Goal: Information Seeking & Learning: Learn about a topic

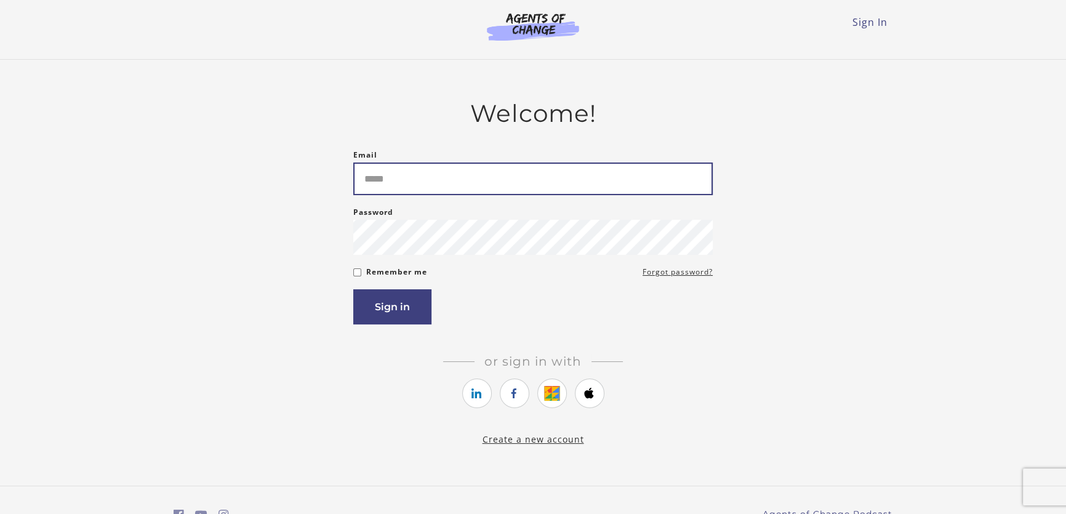
drag, startPoint x: 0, startPoint y: 0, endPoint x: 507, endPoint y: 186, distance: 540.2
click at [507, 186] on input "Email" at bounding box center [532, 178] width 359 height 33
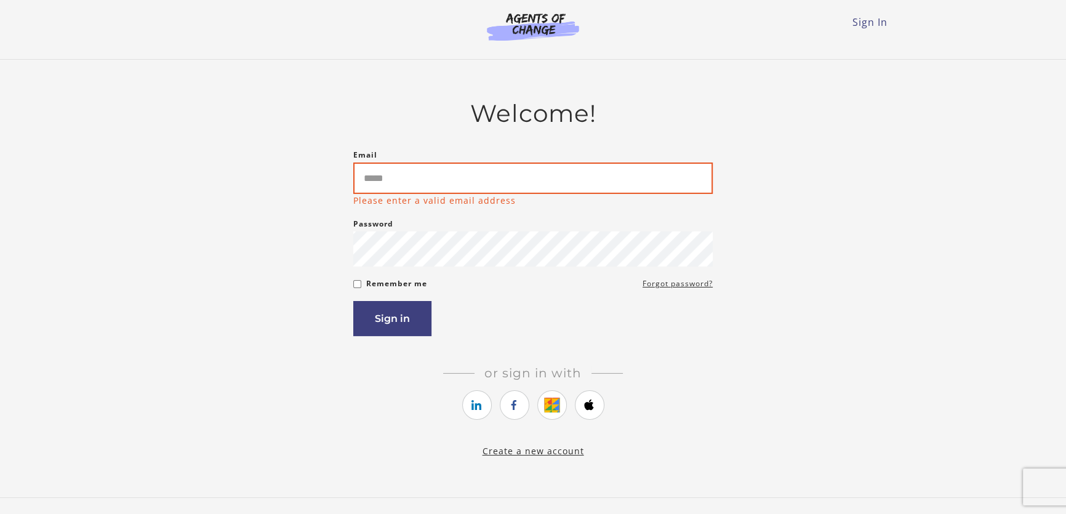
click at [447, 177] on input "Email" at bounding box center [532, 177] width 359 height 31
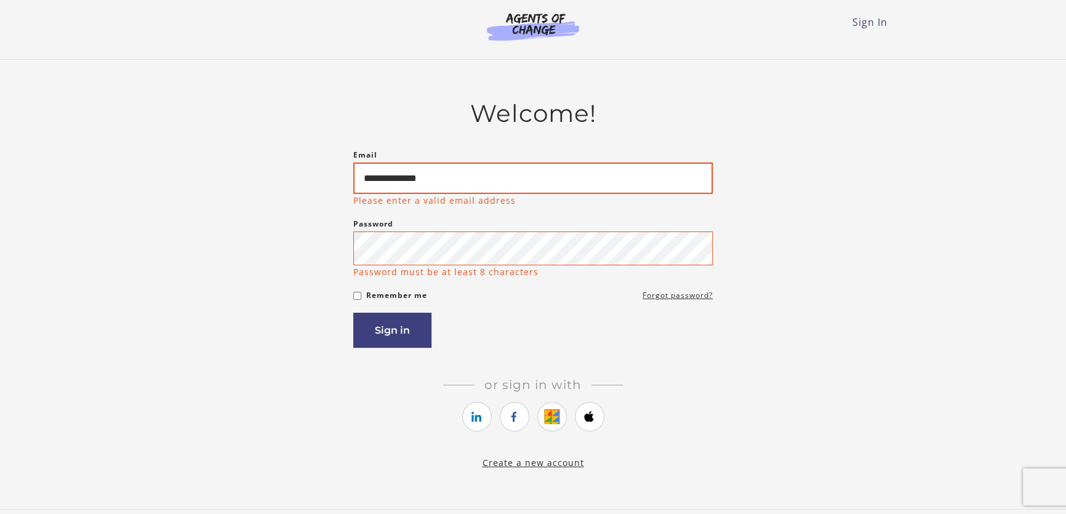
type input "**********"
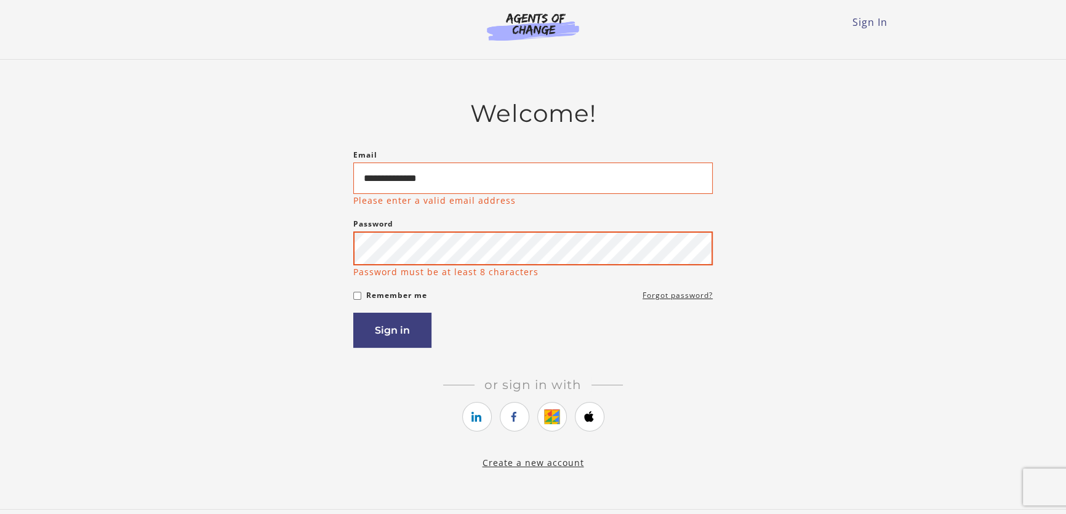
click at [353, 313] on button "Sign in" at bounding box center [392, 330] width 78 height 35
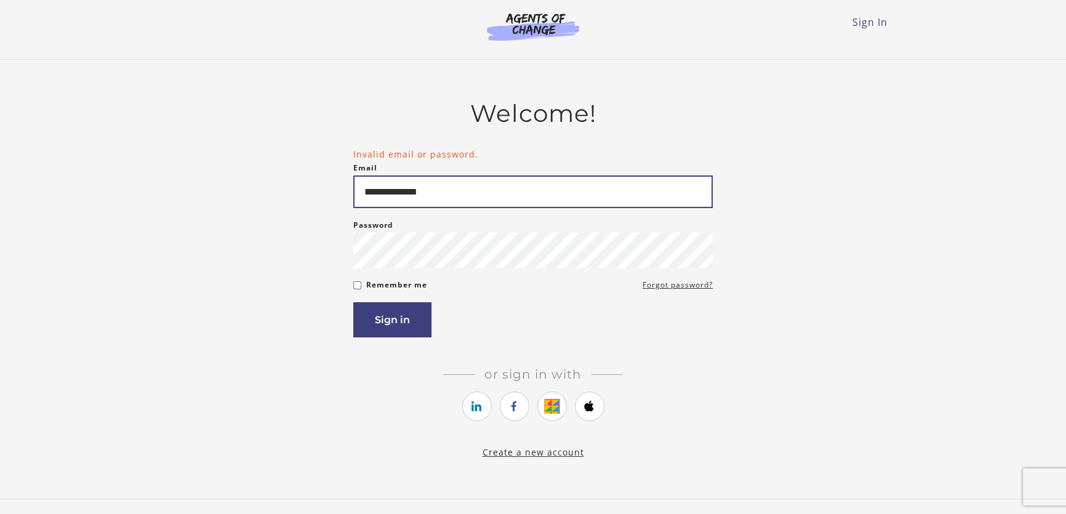
drag, startPoint x: 450, startPoint y: 194, endPoint x: 210, endPoint y: 159, distance: 241.9
click at [210, 159] on div "**********" at bounding box center [533, 279] width 719 height 360
type input "**********"
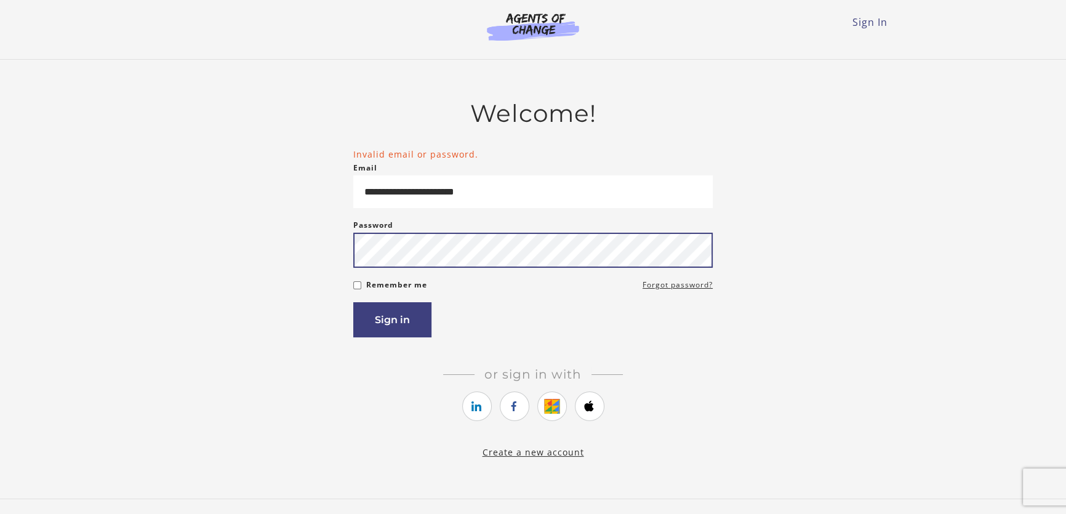
click at [353, 302] on button "Sign in" at bounding box center [392, 319] width 78 height 35
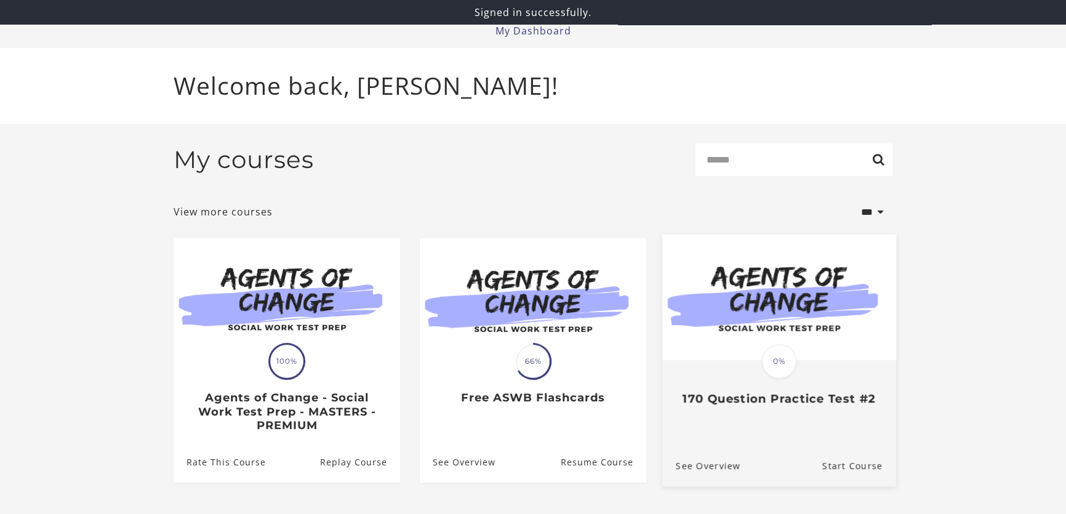
scroll to position [52, 0]
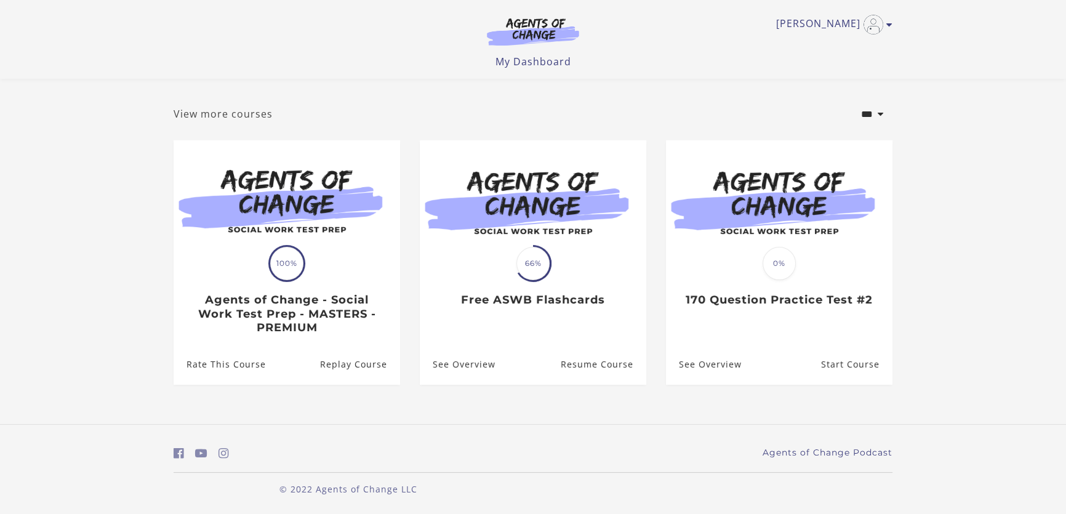
click at [264, 113] on link "View more courses" at bounding box center [223, 113] width 99 height 15
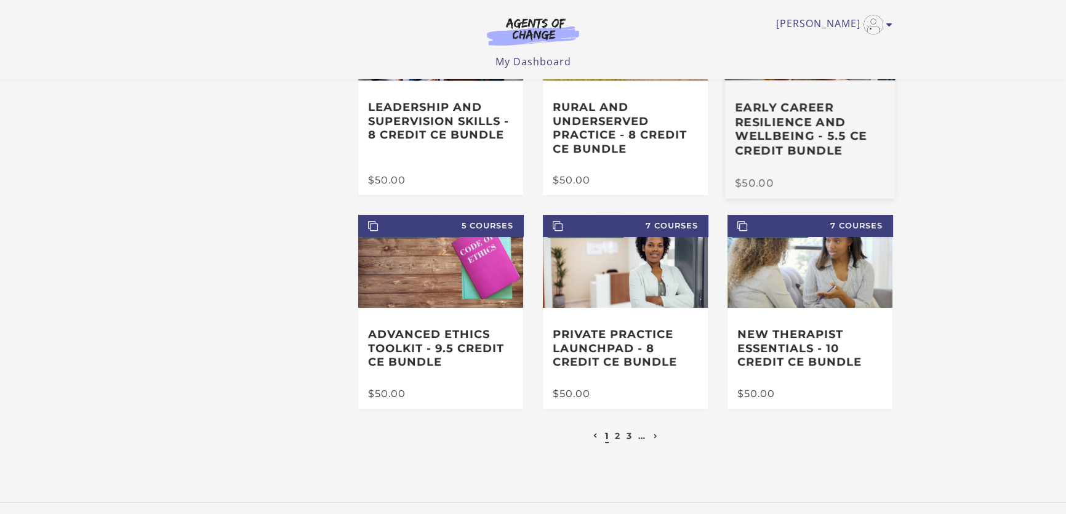
scroll to position [232, 0]
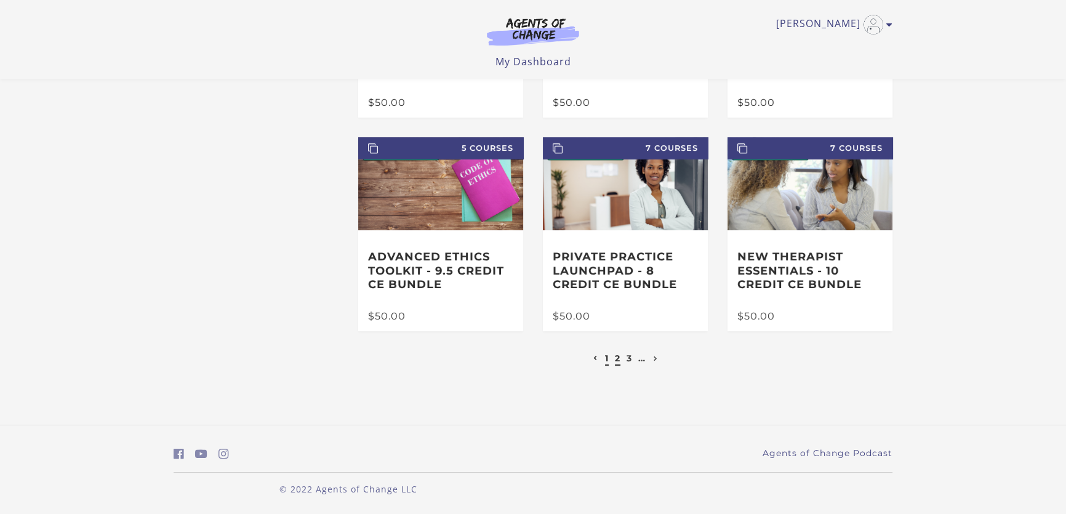
click at [619, 358] on link "2" at bounding box center [618, 358] width 6 height 11
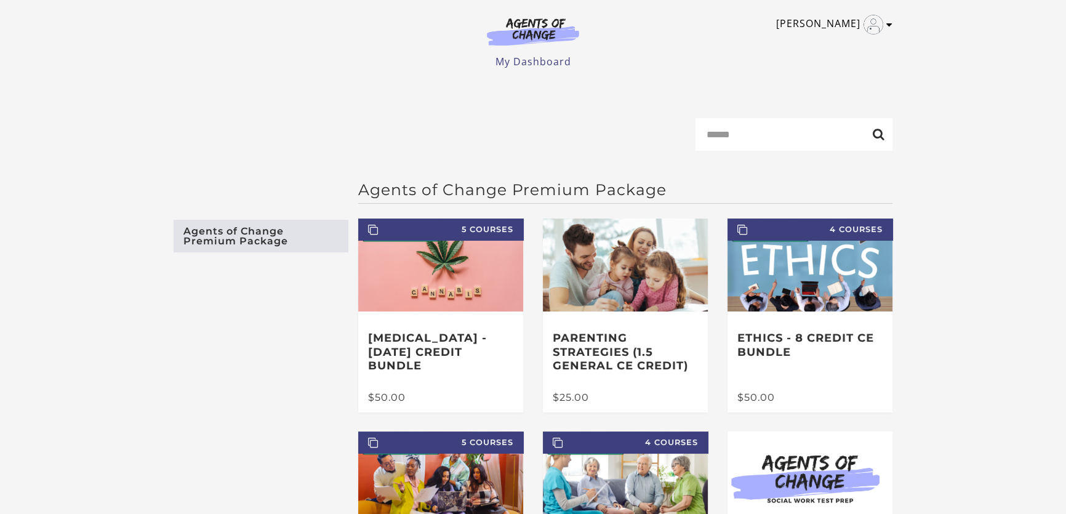
click at [838, 12] on div "Samantha M My Account Support Sign Out Toggle menu Menu My Dashboard My Account…" at bounding box center [533, 34] width 719 height 69
click at [841, 17] on link "[PERSON_NAME]" at bounding box center [831, 25] width 110 height 20
click at [877, 26] on img "Toggle menu" at bounding box center [874, 25] width 20 height 20
click at [878, 22] on img "Toggle menu" at bounding box center [874, 25] width 20 height 20
click at [836, 41] on link "My Account" at bounding box center [841, 44] width 108 height 21
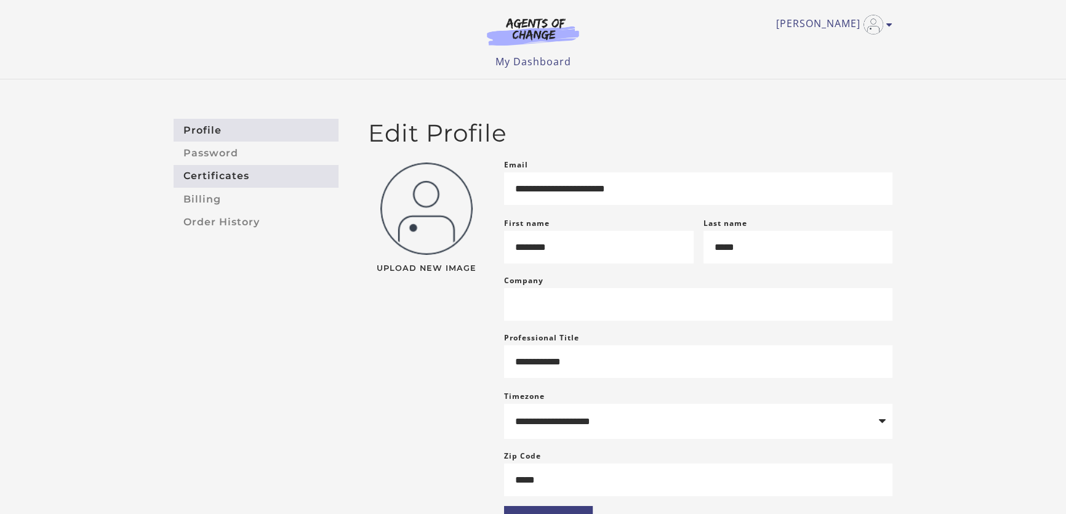
click at [214, 177] on link "Certificates" at bounding box center [256, 176] width 165 height 23
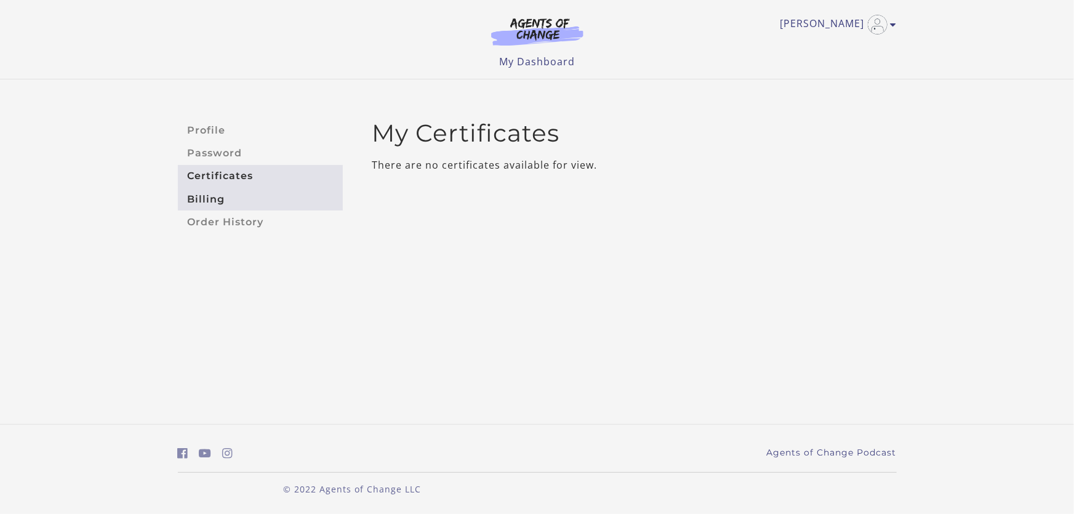
click at [210, 194] on link "Billing" at bounding box center [260, 199] width 165 height 23
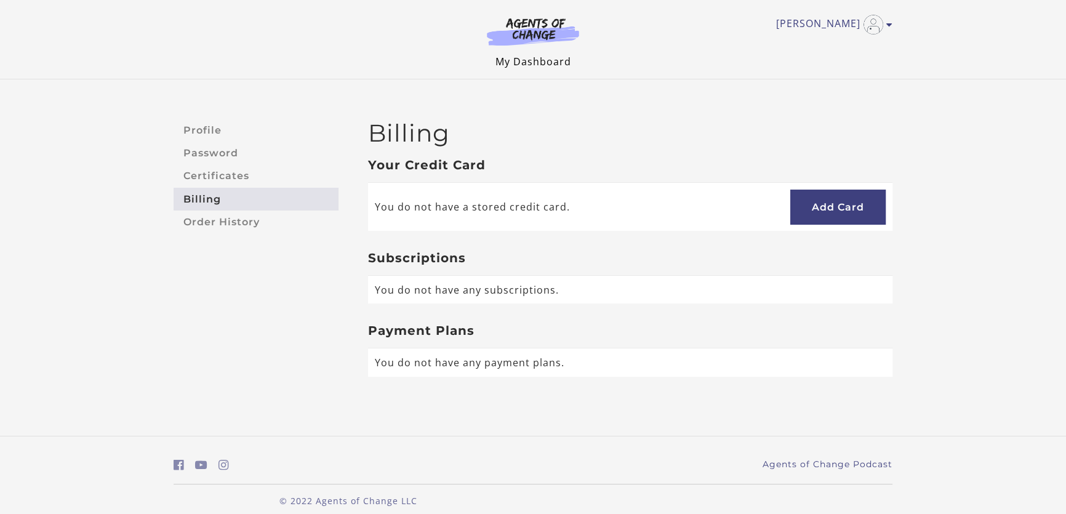
click at [545, 66] on link "My Dashboard" at bounding box center [533, 62] width 76 height 14
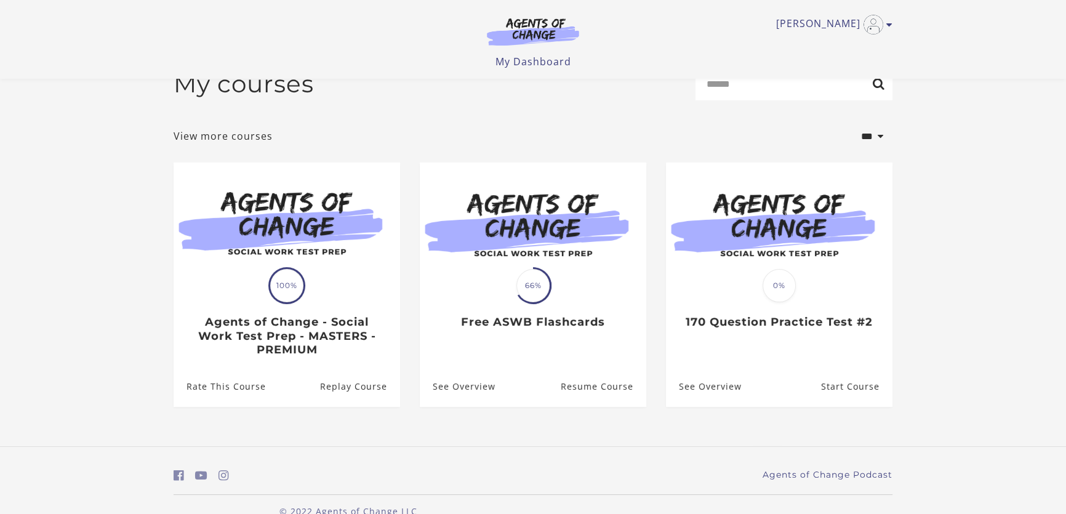
scroll to position [52, 0]
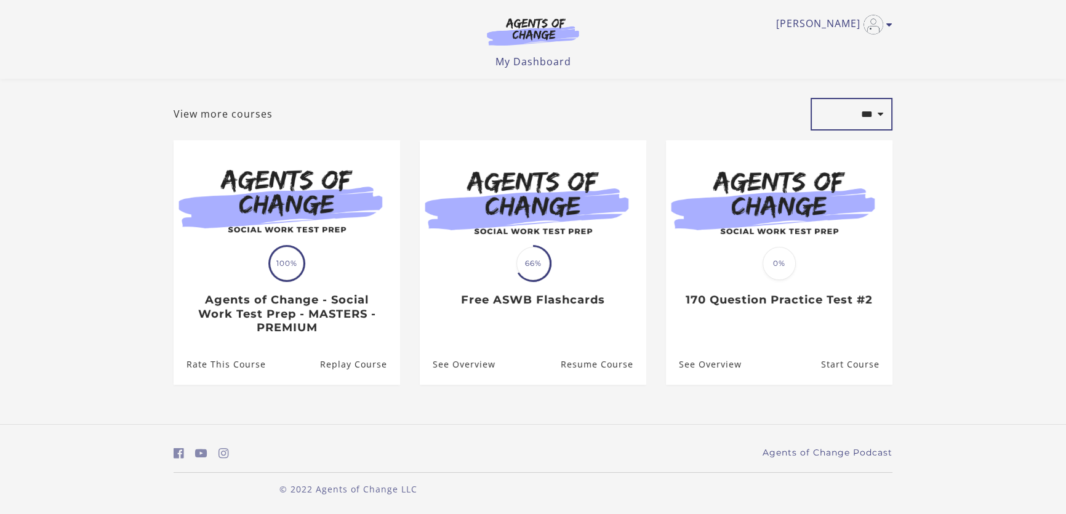
click at [884, 111] on select "**********" at bounding box center [852, 114] width 82 height 33
select select "*********"
click at [811, 98] on select "**********" at bounding box center [852, 114] width 82 height 33
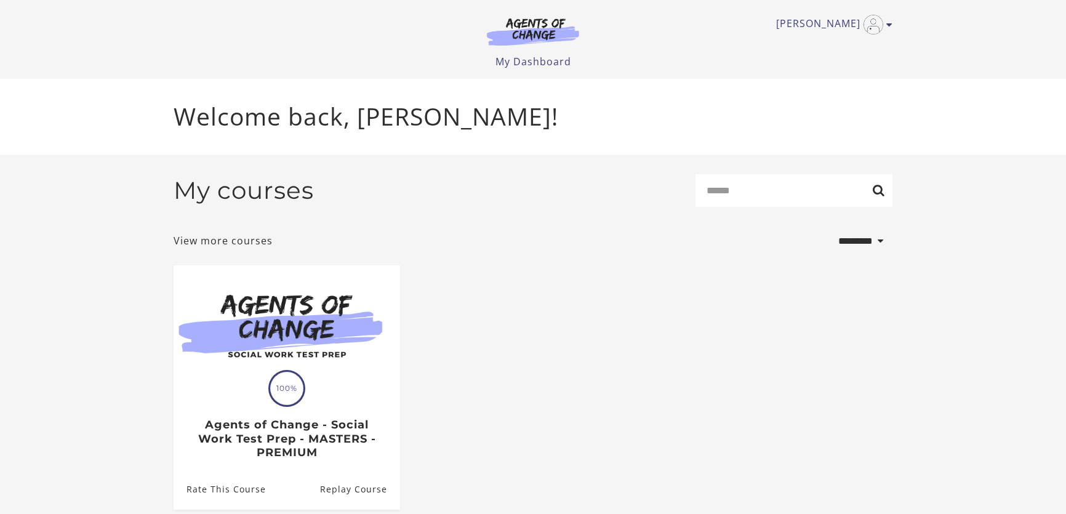
select select "*********"
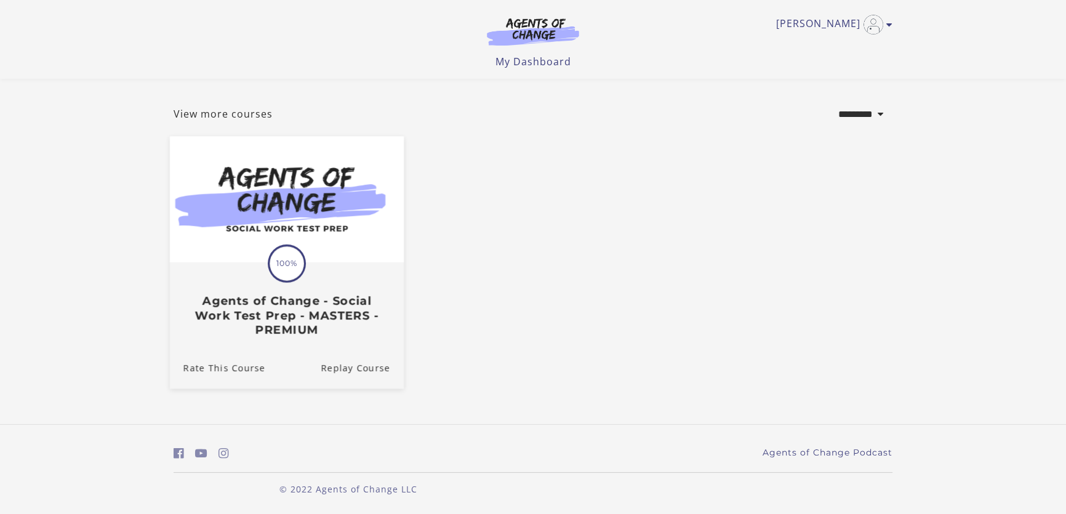
scroll to position [52, 0]
click at [325, 222] on img at bounding box center [287, 200] width 234 height 126
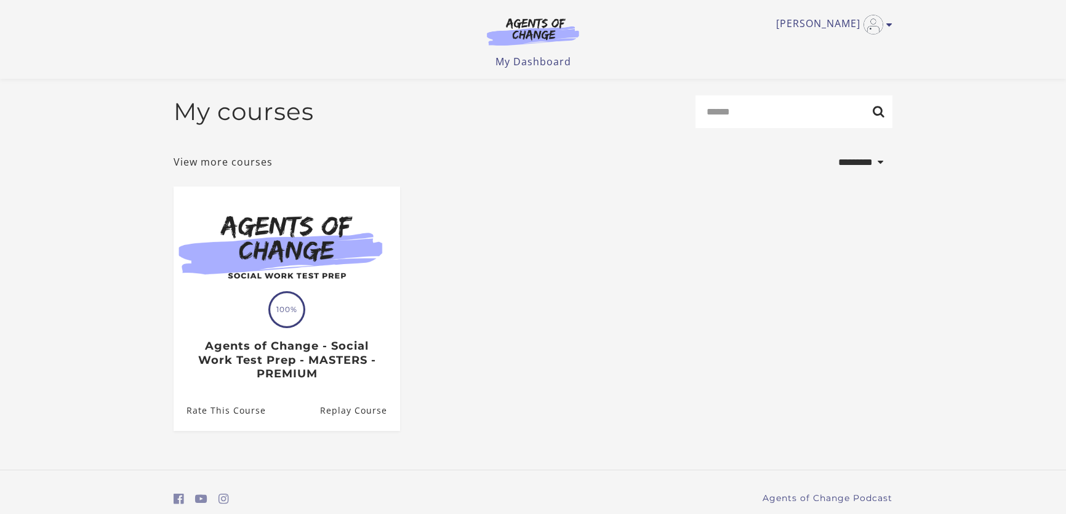
select select "*********"
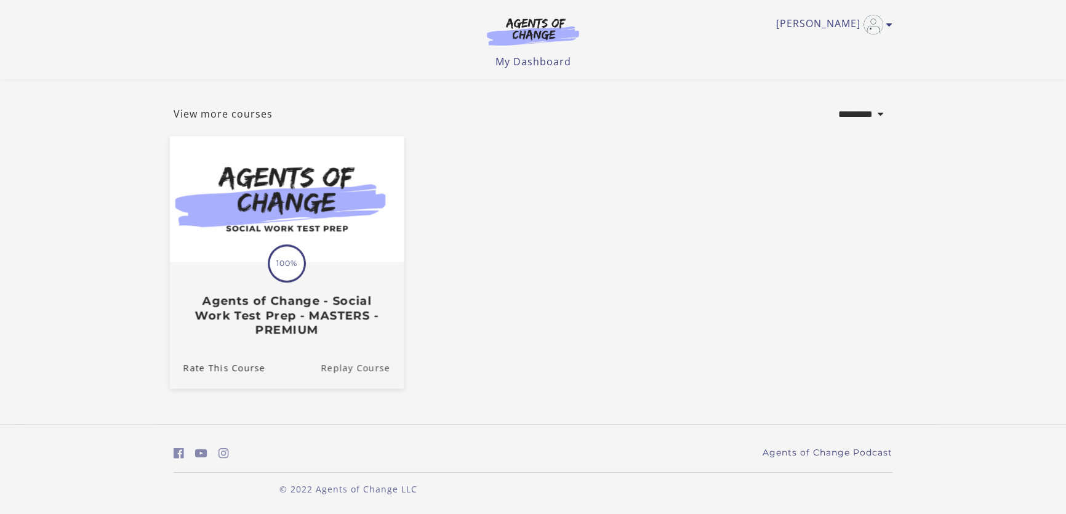
click at [365, 365] on link "Replay Course" at bounding box center [362, 367] width 83 height 41
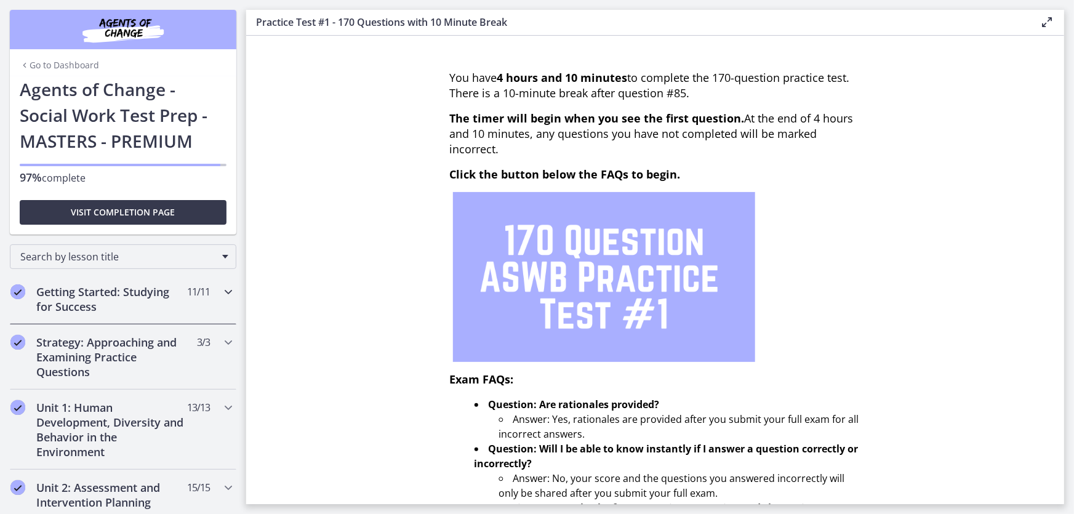
click at [159, 292] on h2 "Getting Started: Studying for Success" at bounding box center [111, 299] width 150 height 30
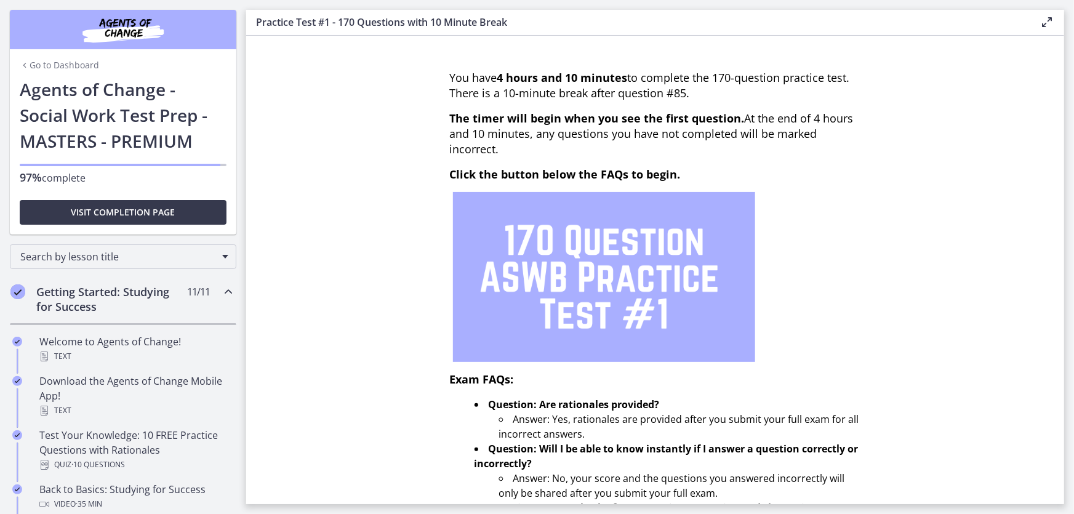
click at [221, 295] on icon "Chapters" at bounding box center [228, 291] width 15 height 15
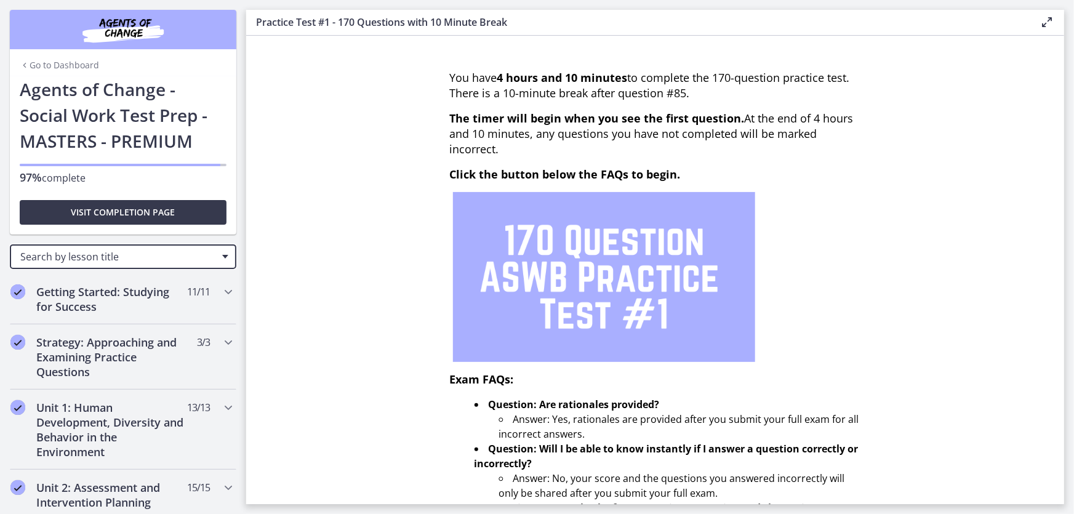
click at [187, 259] on span "Search by lesson title" at bounding box center [118, 257] width 196 height 14
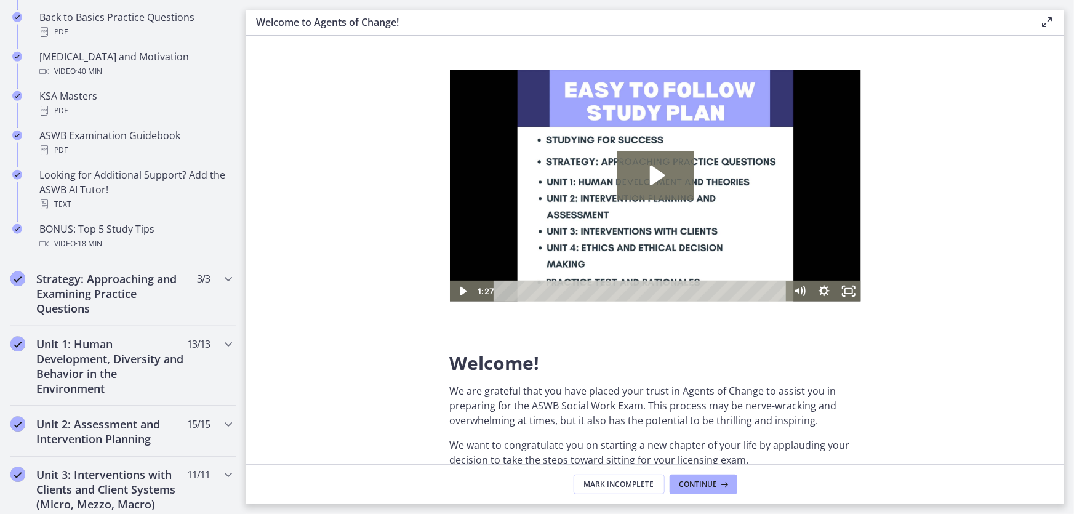
scroll to position [615, 0]
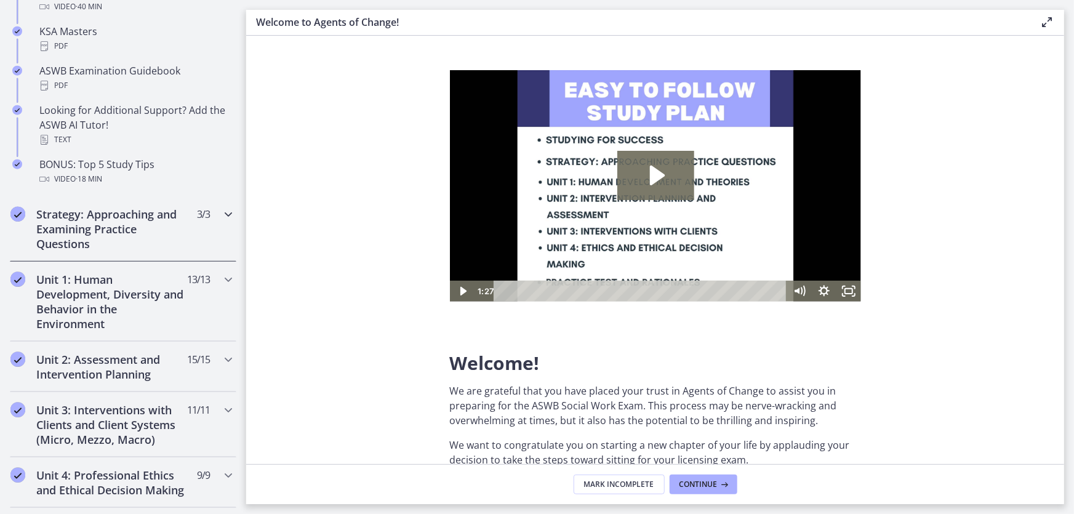
click at [177, 231] on h2 "Strategy: Approaching and Examining Practice Questions" at bounding box center [111, 229] width 150 height 44
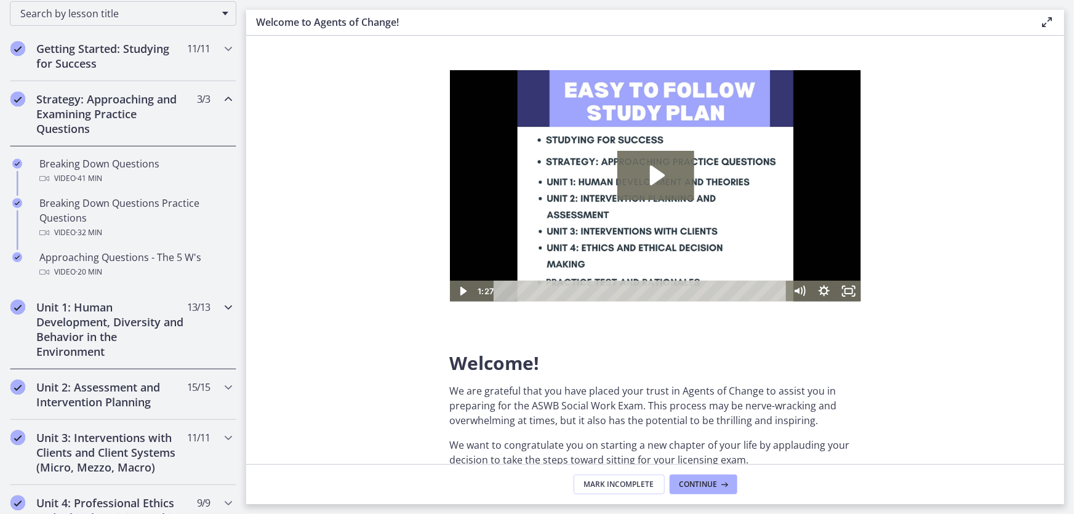
scroll to position [223, 0]
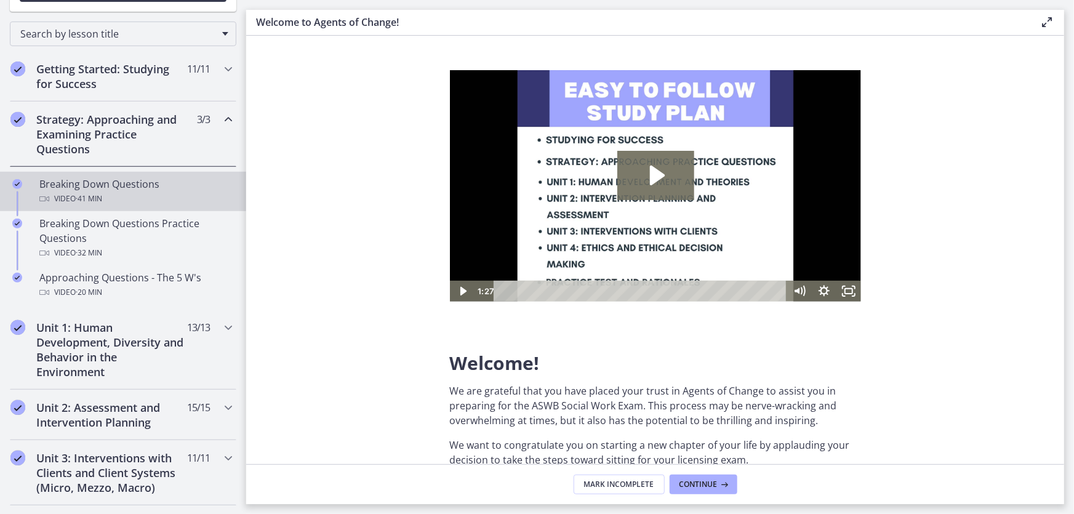
click at [74, 179] on div "Breaking Down Questions Video · 41 min" at bounding box center [135, 192] width 192 height 30
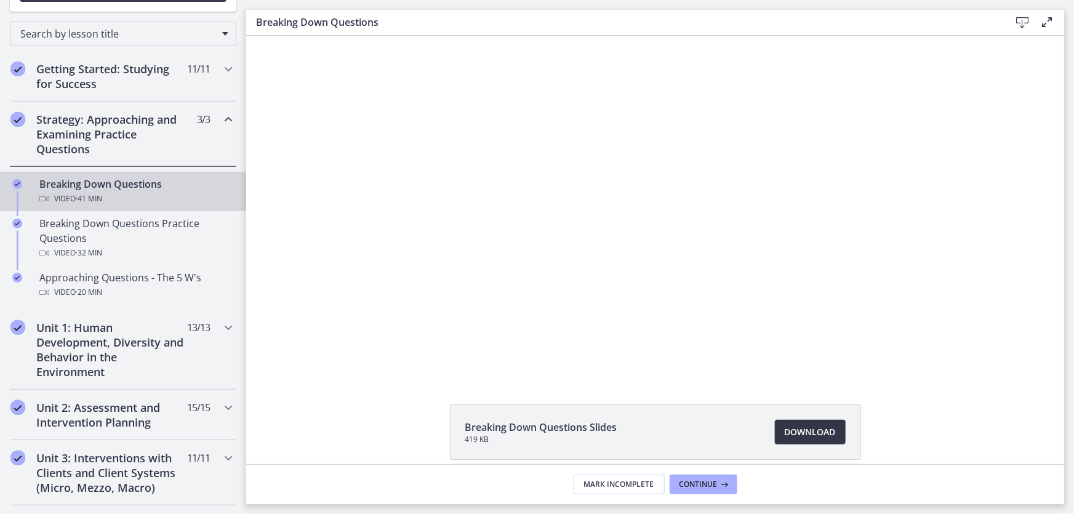
click at [790, 431] on span "Download Opens in a new window" at bounding box center [810, 432] width 51 height 15
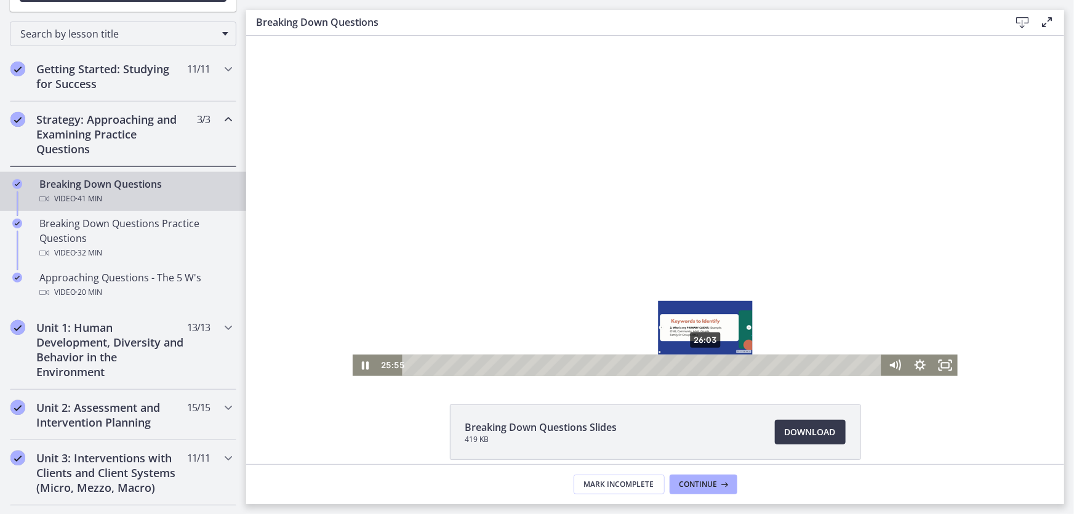
click at [702, 364] on div "Playbar" at bounding box center [703, 364] width 7 height 7
click at [704, 364] on div "Playbar" at bounding box center [707, 364] width 7 height 7
click at [461, 139] on div at bounding box center [654, 205] width 605 height 340
click at [515, 222] on div at bounding box center [654, 205] width 605 height 340
click at [560, 227] on div at bounding box center [654, 205] width 605 height 340
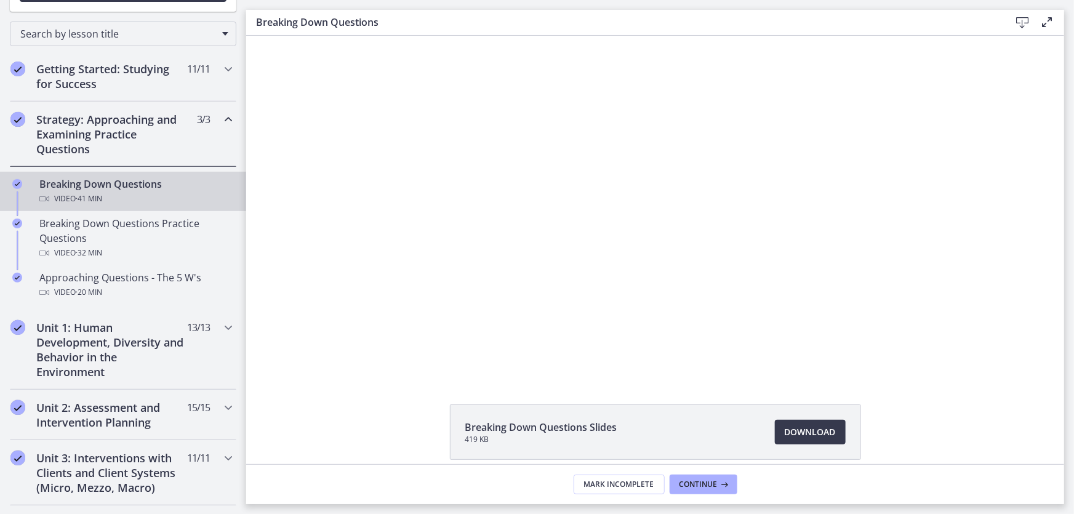
click at [527, 209] on div at bounding box center [654, 205] width 605 height 340
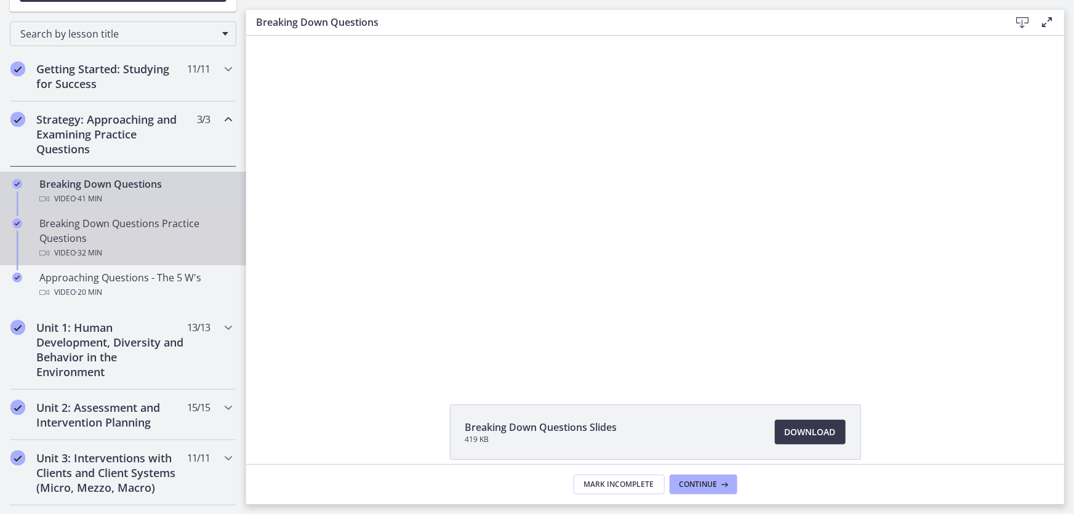
click at [121, 238] on div "Breaking Down Questions Practice Questions Video · 32 min" at bounding box center [135, 238] width 192 height 44
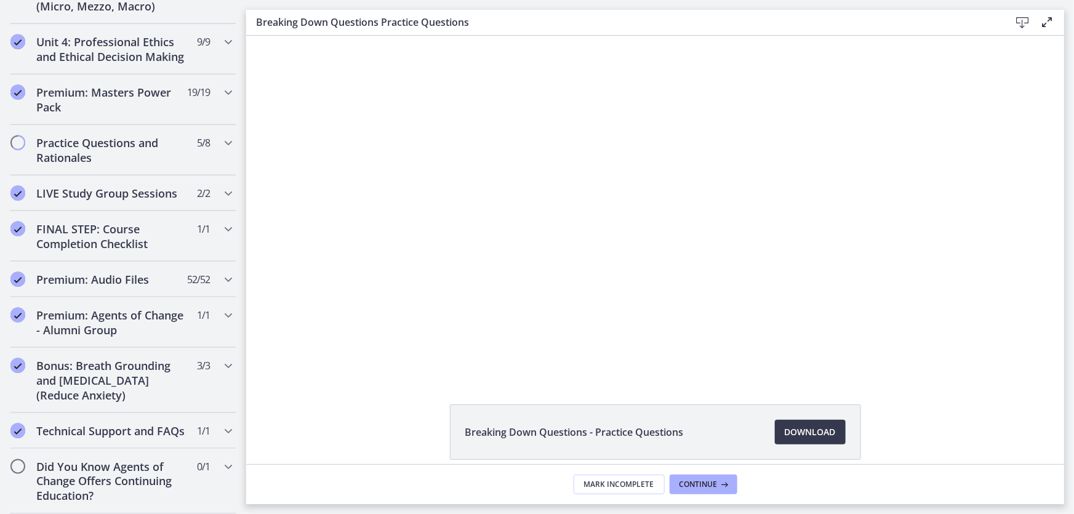
scroll to position [731, 0]
click at [118, 440] on div "Technical Support and FAQs 1 / 1 Completed" at bounding box center [123, 431] width 227 height 36
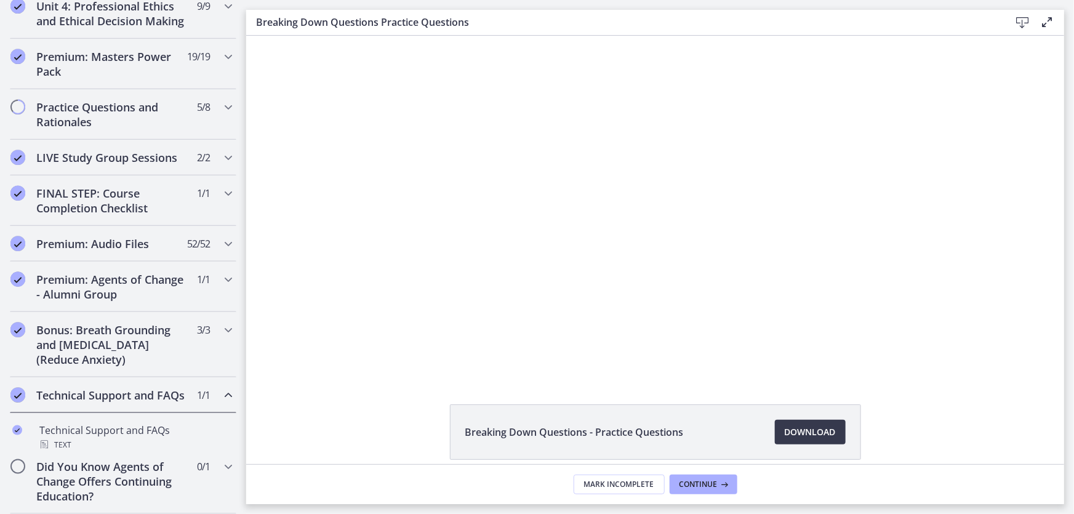
scroll to position [588, 0]
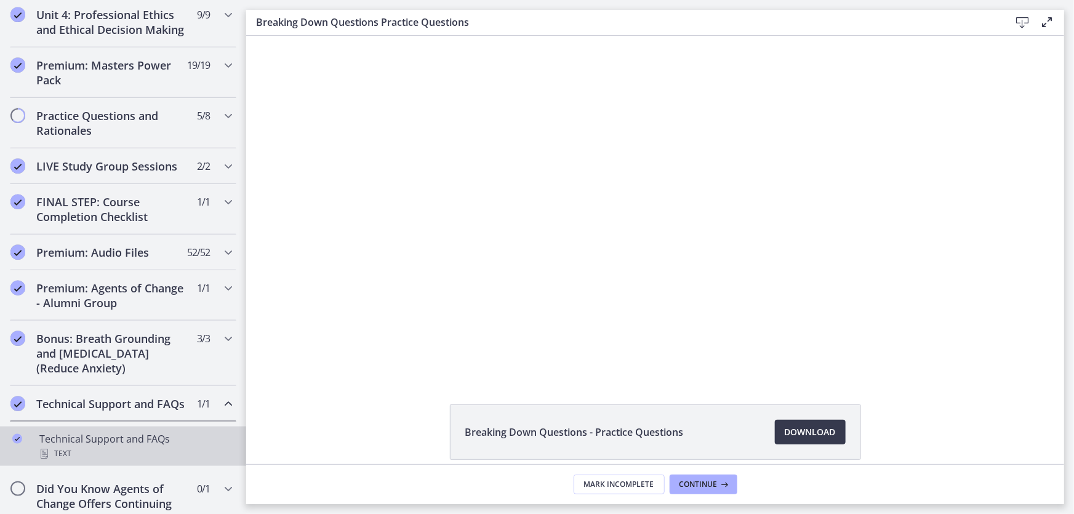
click at [117, 461] on div "Technical Support and FAQs Text" at bounding box center [135, 446] width 192 height 30
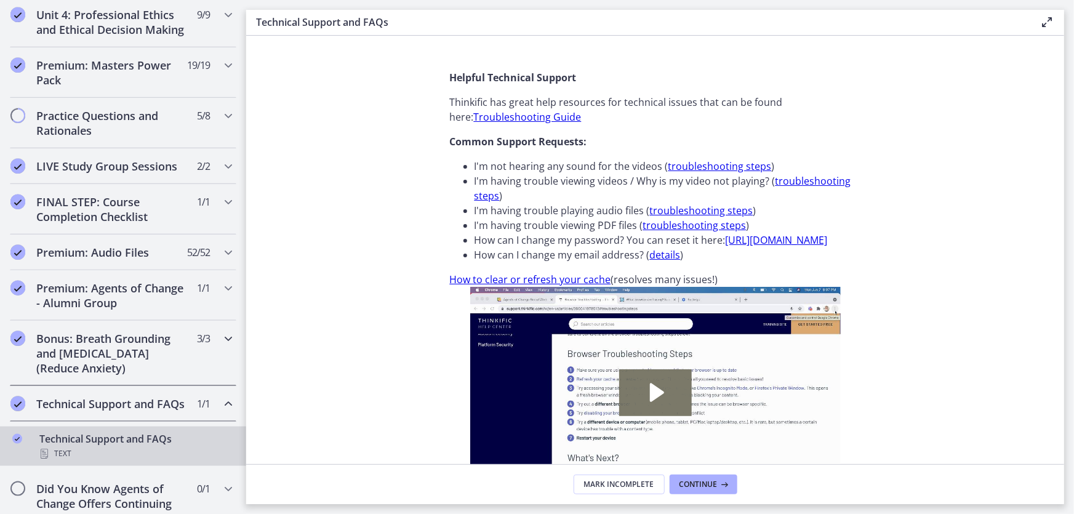
scroll to position [637, 0]
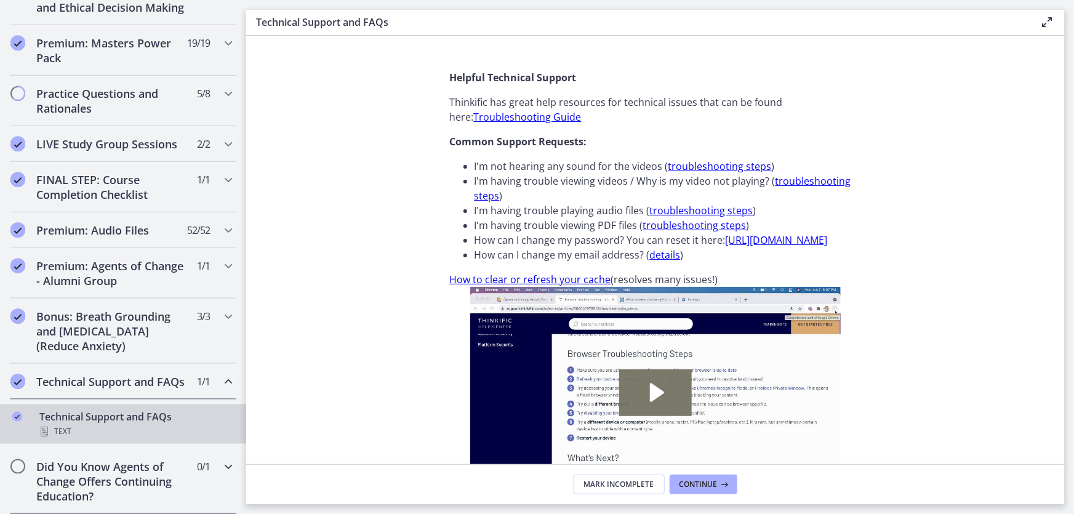
click at [115, 480] on h2 "Did You Know Agents of Change Offers Continuing Education?" at bounding box center [111, 481] width 150 height 44
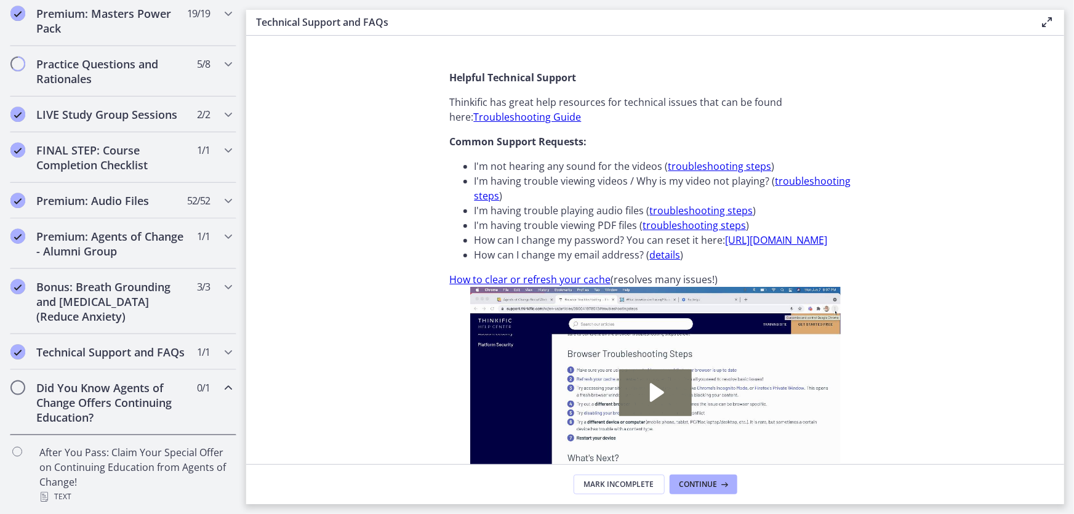
scroll to position [667, 0]
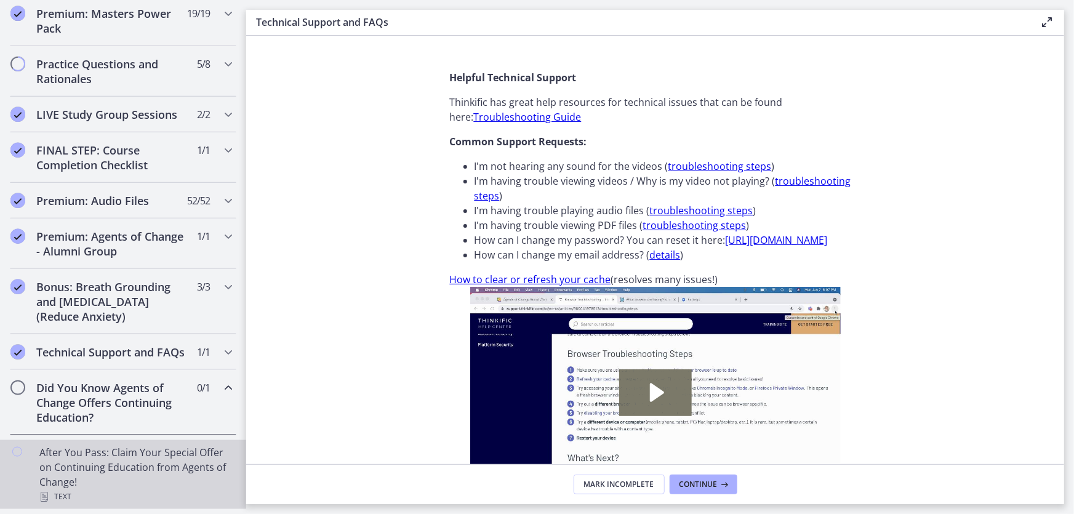
click at [114, 455] on div "After You Pass: Claim Your Special Offer on Continuing Education from Agents of…" at bounding box center [135, 474] width 192 height 59
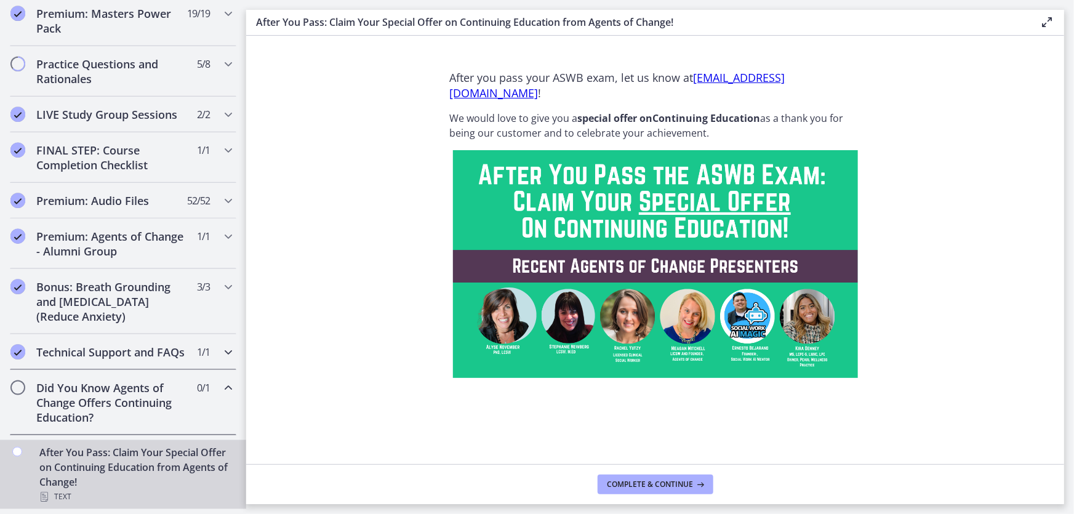
click at [132, 334] on div "Technical Support and FAQs 1 / 1 Completed" at bounding box center [123, 352] width 227 height 36
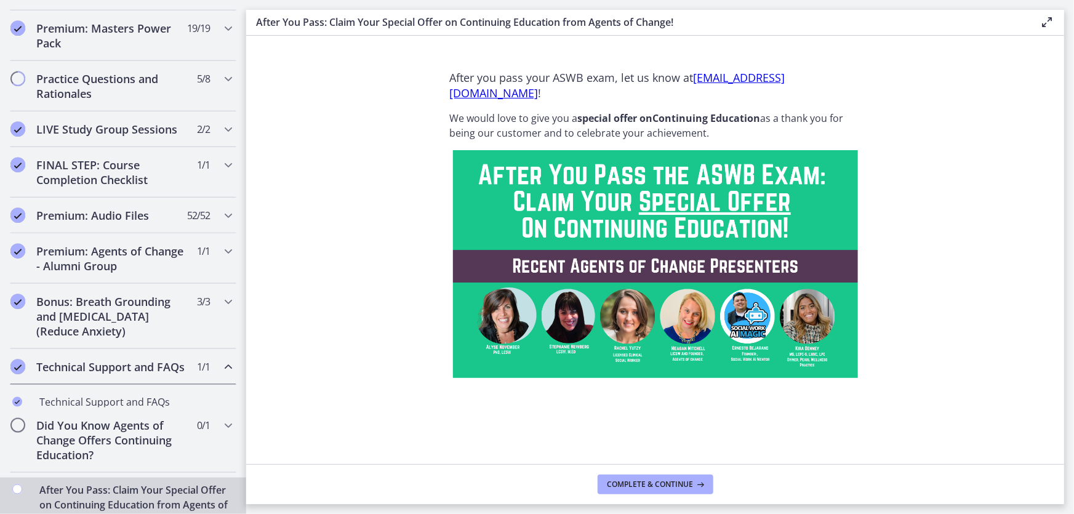
scroll to position [637, 0]
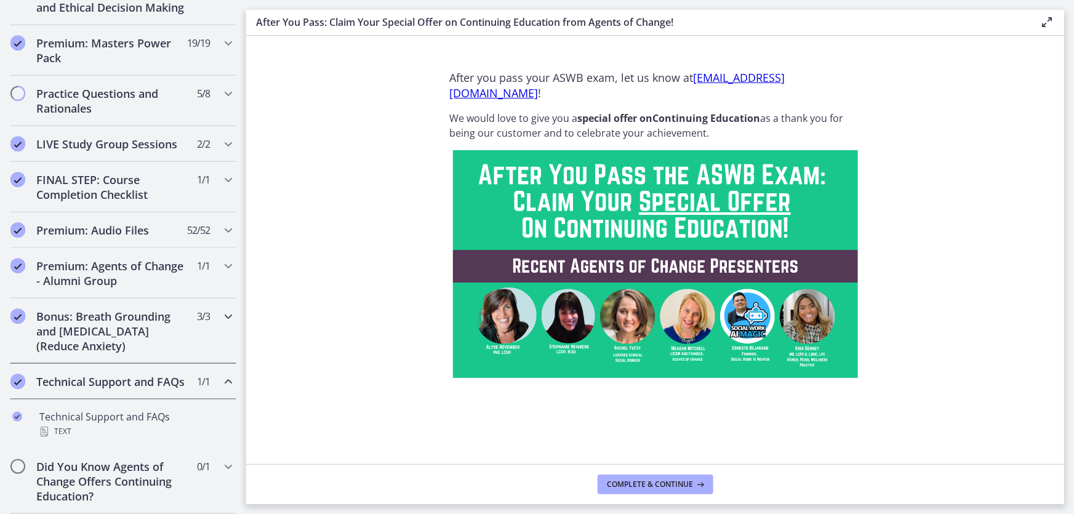
click at [101, 309] on h2 "Bonus: Breath Grounding and Guided Imagery (Reduce Anxiety)" at bounding box center [111, 331] width 150 height 44
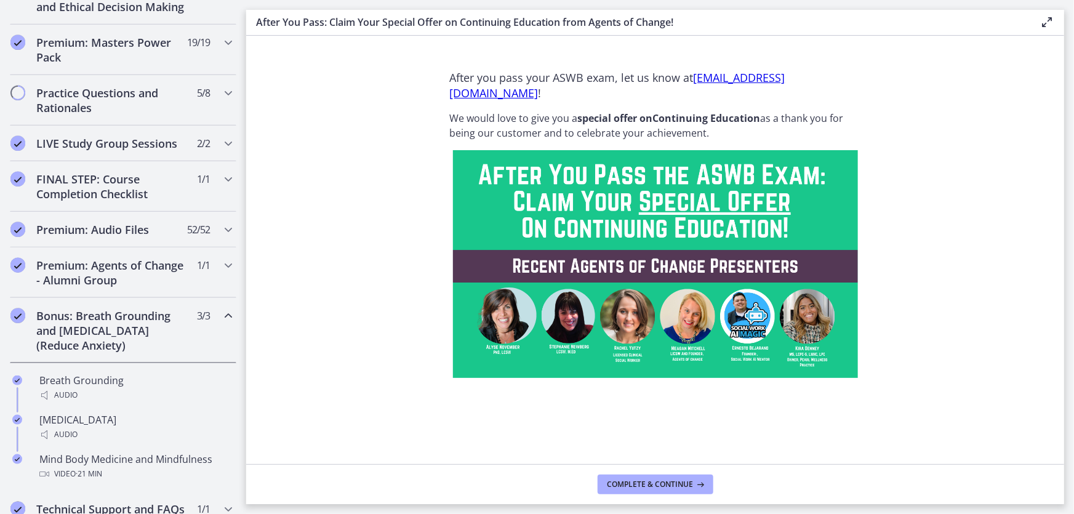
scroll to position [604, 0]
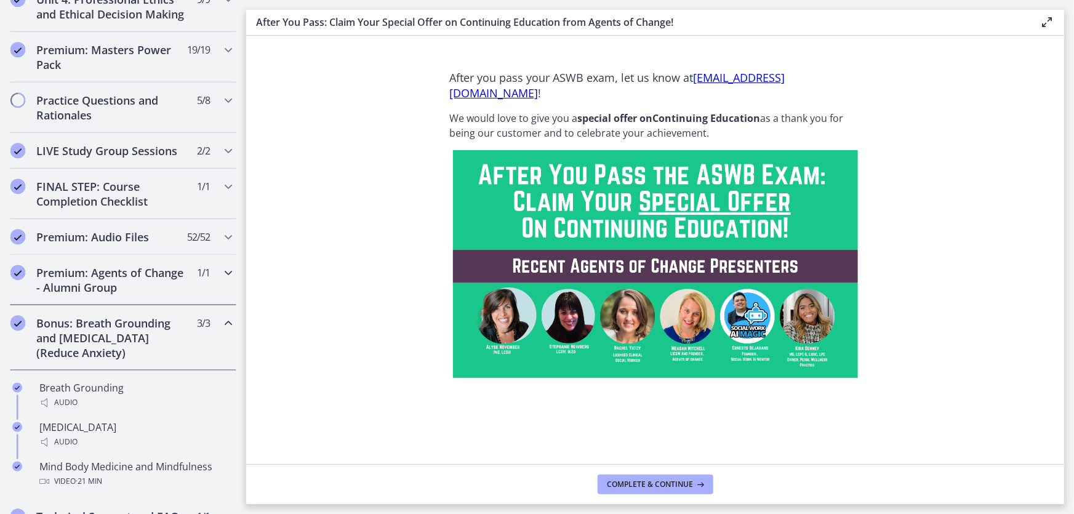
click at [106, 291] on h2 "Premium: Agents of Change - Alumni Group" at bounding box center [111, 280] width 150 height 30
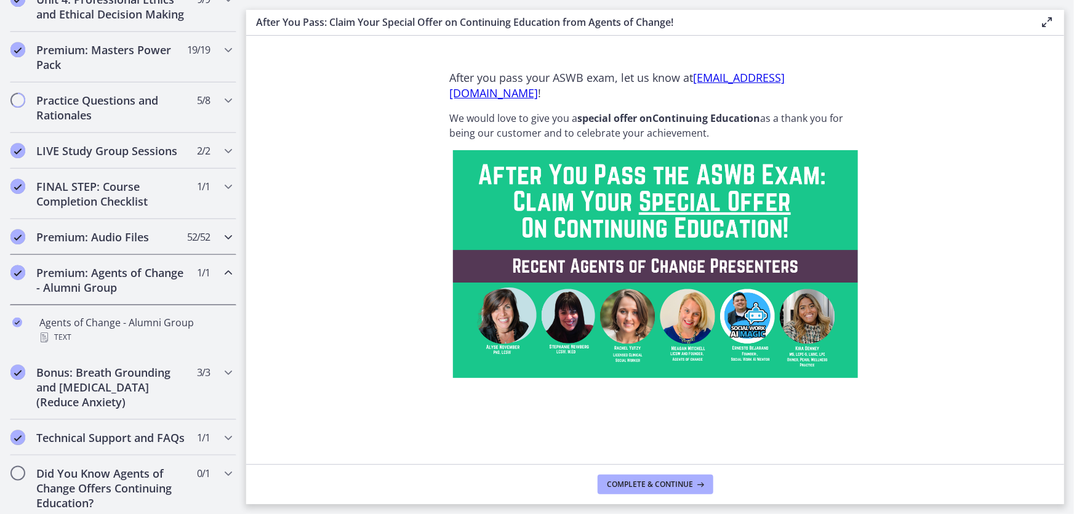
click at [119, 255] on div "Premium: Audio Files 52 / 52 Completed" at bounding box center [123, 237] width 227 height 36
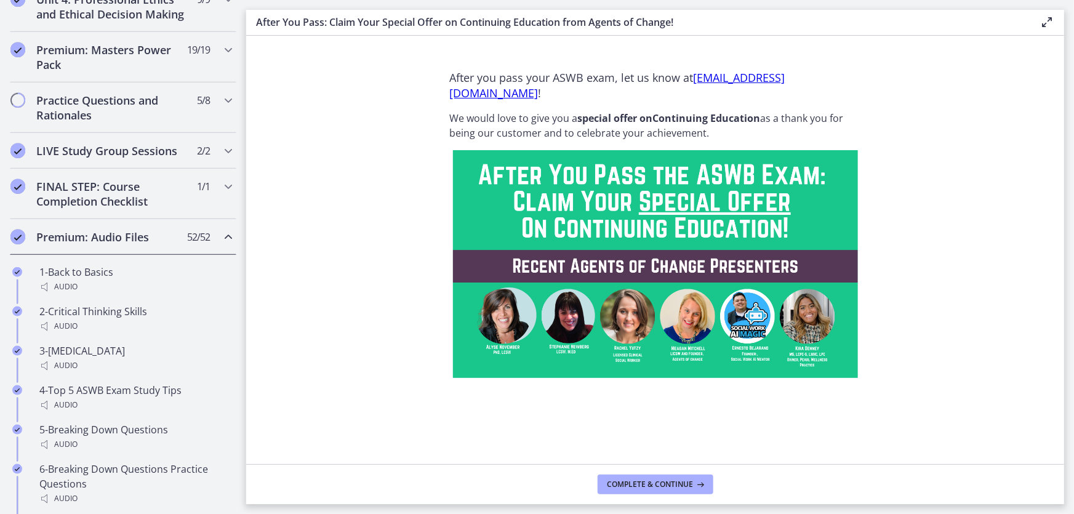
click at [118, 244] on h2 "Premium: Audio Files" at bounding box center [111, 237] width 150 height 15
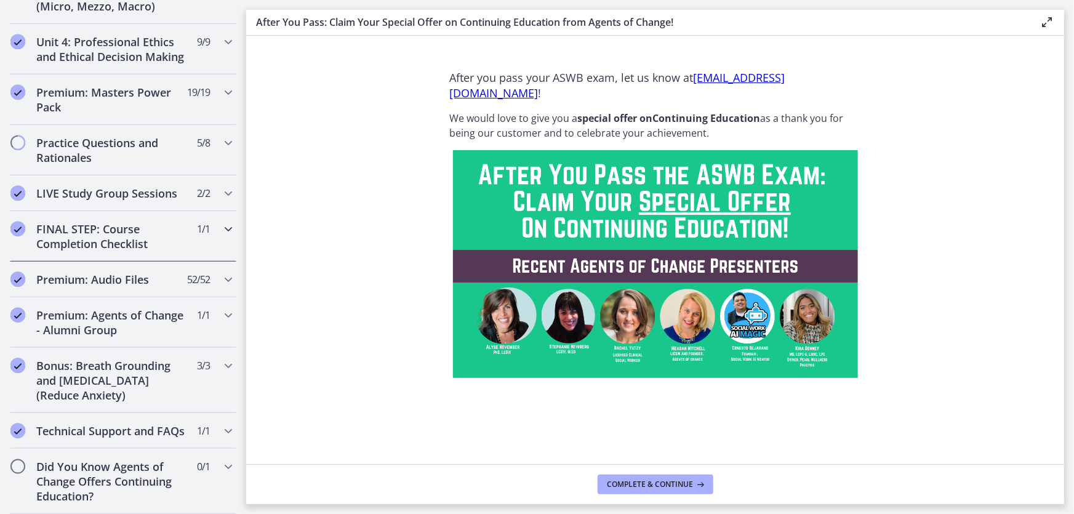
click at [118, 225] on h2 "FINAL STEP: Course Completion Checklist" at bounding box center [111, 237] width 150 height 30
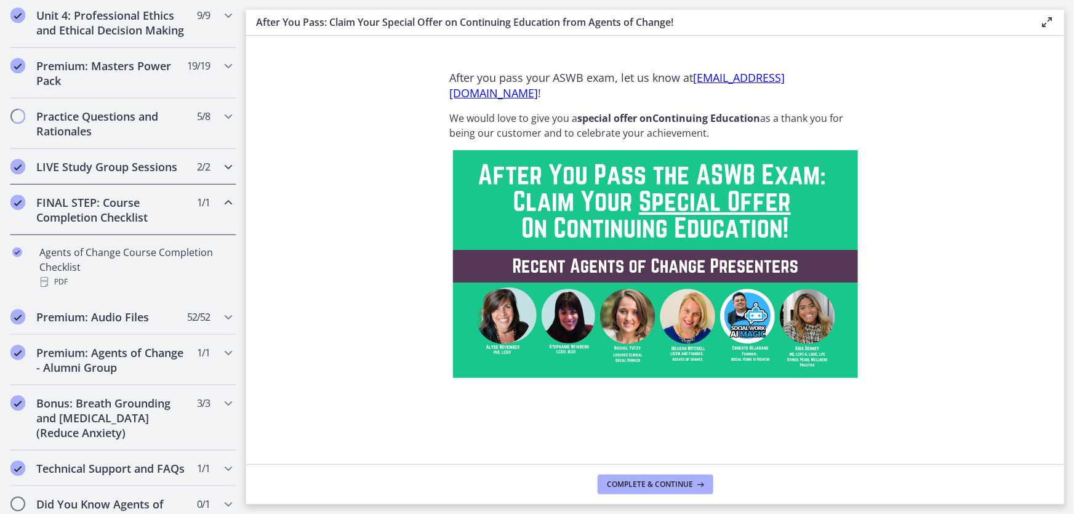
click at [118, 174] on h2 "LIVE Study Group Sessions" at bounding box center [111, 166] width 150 height 15
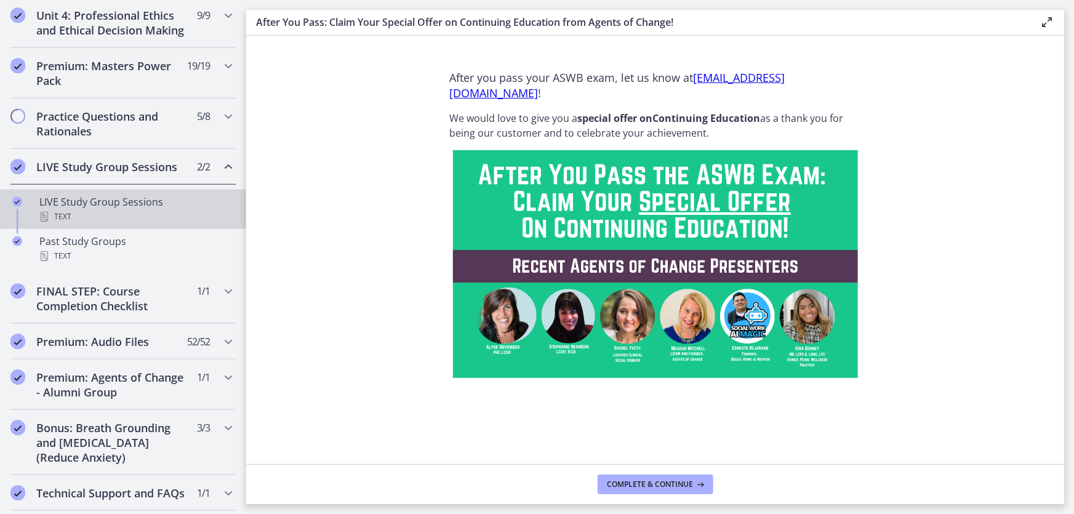
click at [111, 222] on div "Text" at bounding box center [135, 216] width 192 height 15
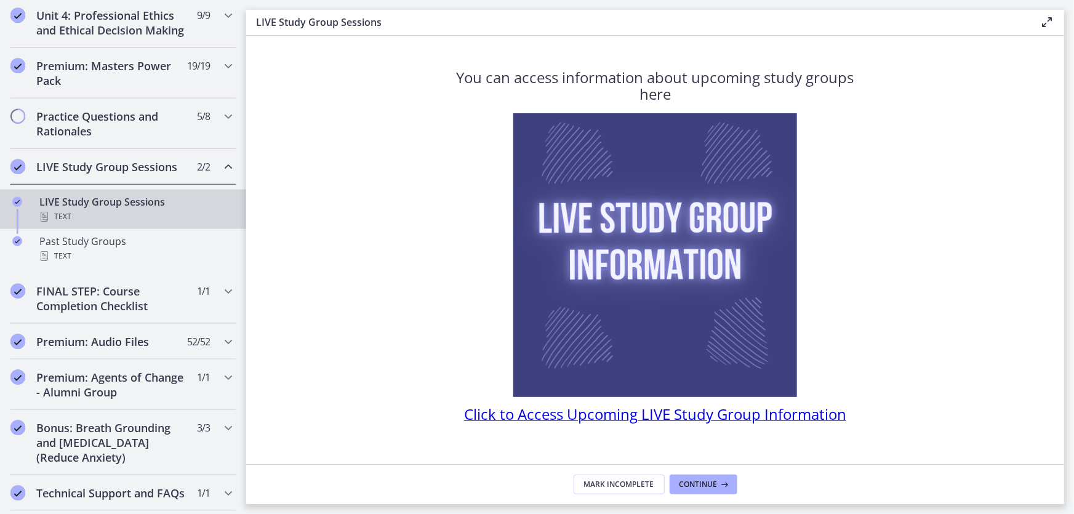
click at [547, 416] on span "Click to Access Upcoming LIVE Study Group Information" at bounding box center [655, 414] width 382 height 20
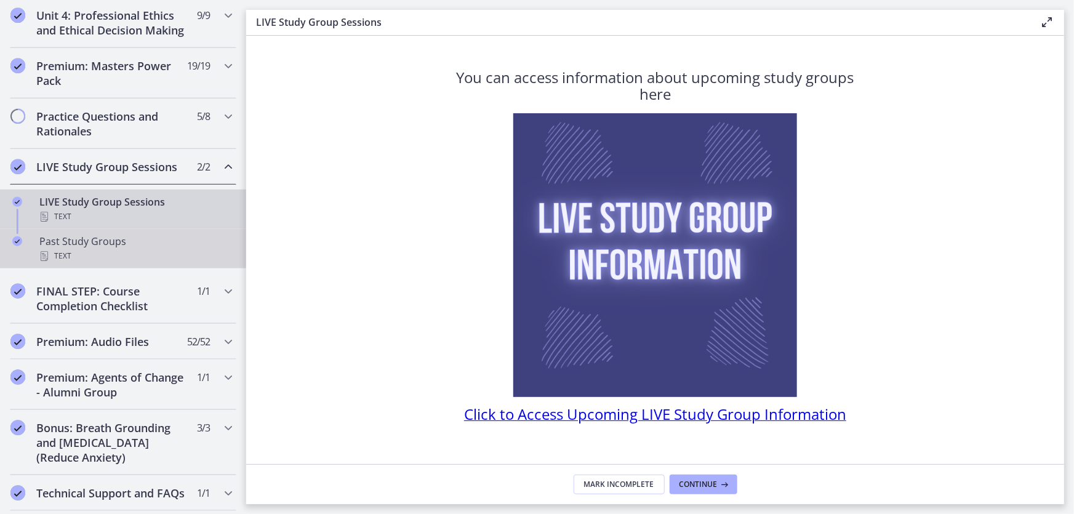
click at [132, 263] on div "Text" at bounding box center [135, 256] width 192 height 15
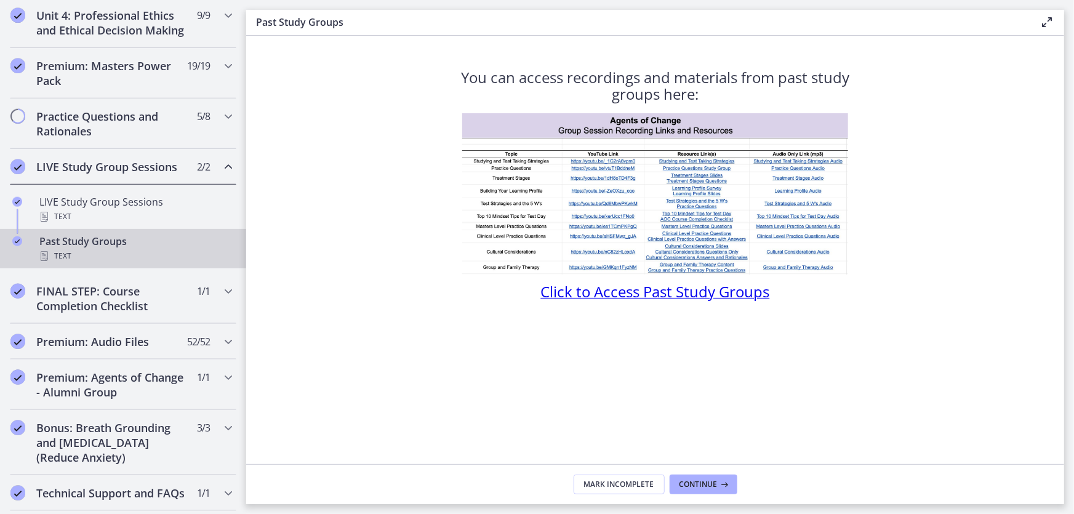
click at [638, 289] on span "Click to Access Past Study Groups" at bounding box center [655, 291] width 229 height 20
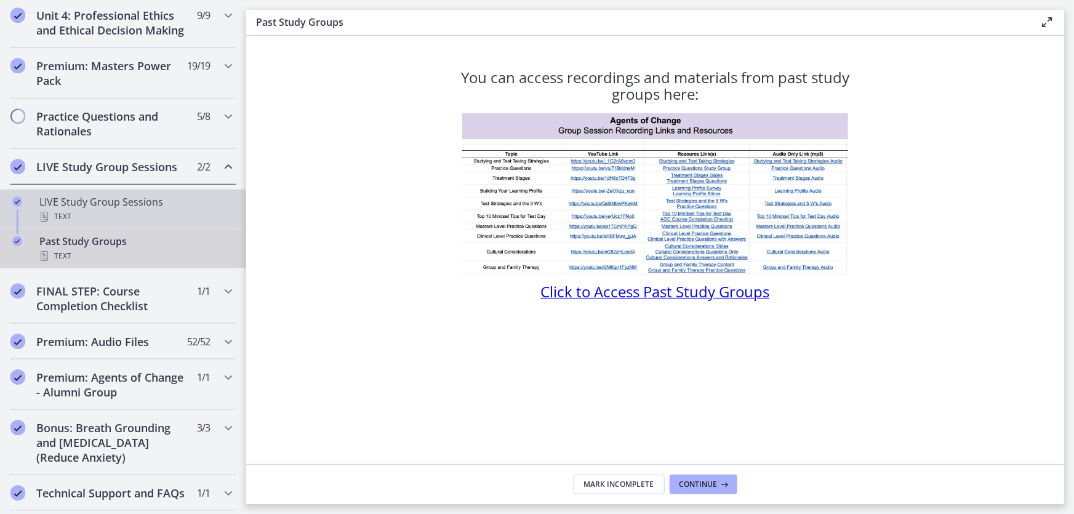
click at [110, 217] on div "LIVE Study Group Sessions Text" at bounding box center [135, 209] width 192 height 30
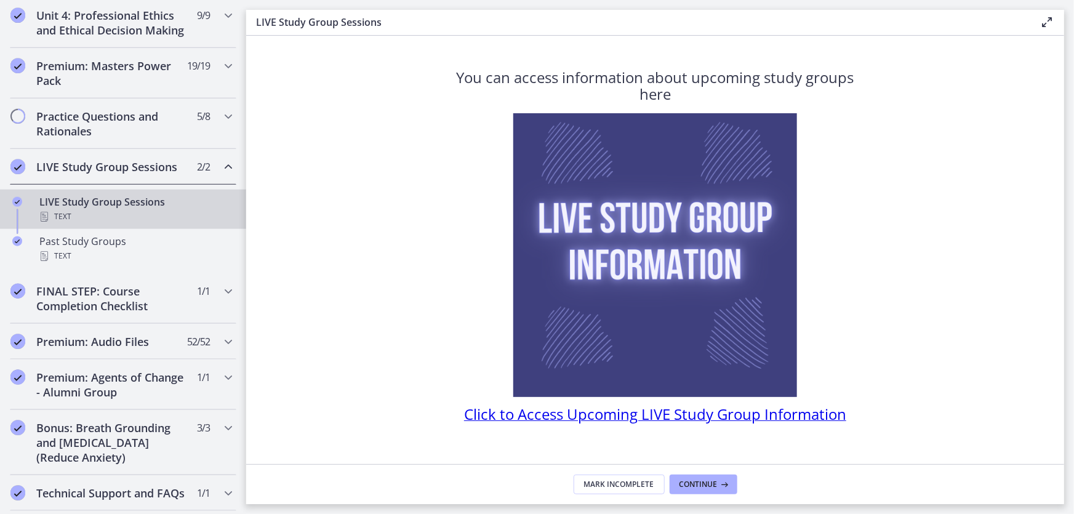
click at [621, 415] on span "Click to Access Upcoming LIVE Study Group Information" at bounding box center [655, 414] width 382 height 20
click at [145, 174] on h2 "LIVE Study Group Sessions" at bounding box center [111, 166] width 150 height 15
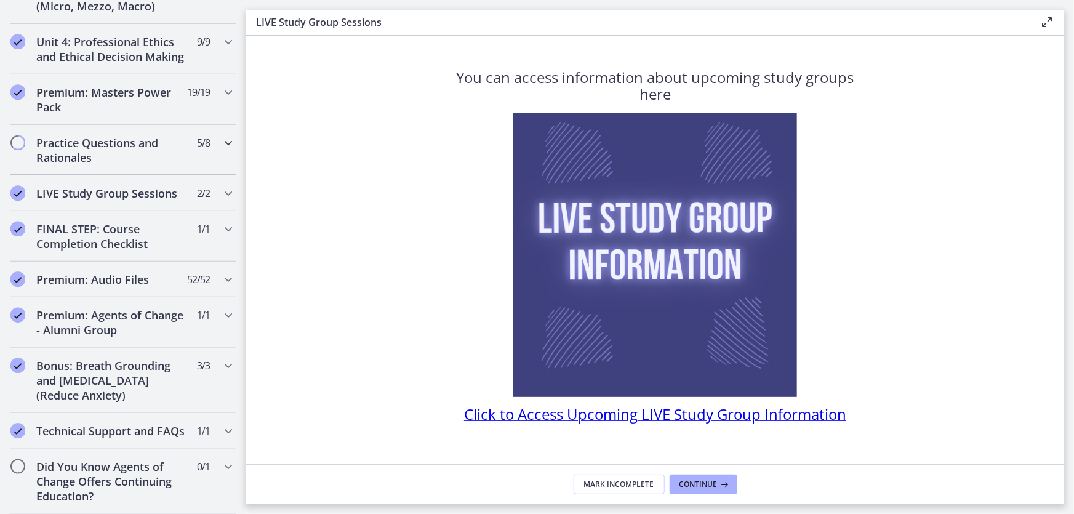
click at [167, 135] on h2 "Practice Questions and Rationales" at bounding box center [111, 150] width 150 height 30
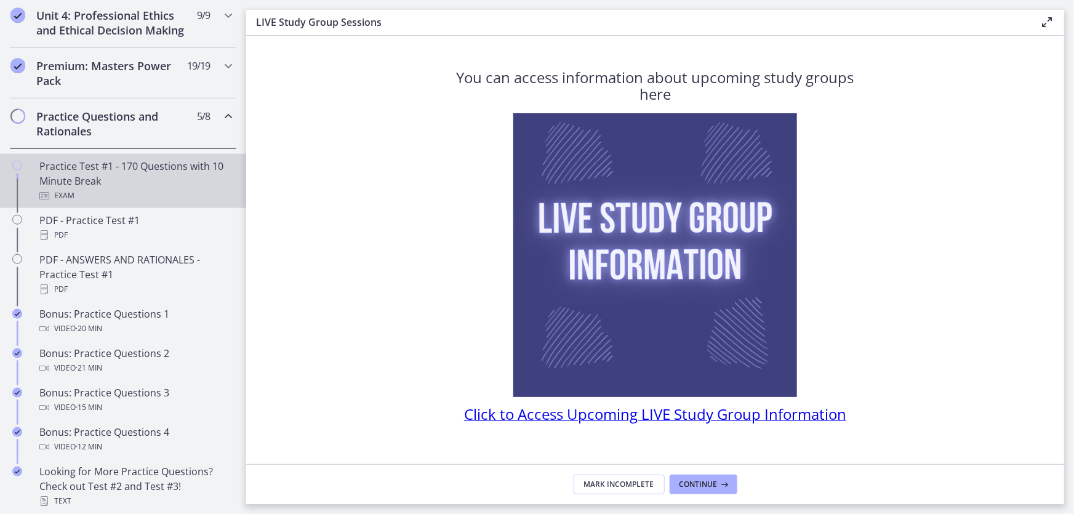
click at [137, 188] on div "Practice Test #1 - 170 Questions with 10 Minute Break Exam" at bounding box center [135, 181] width 192 height 44
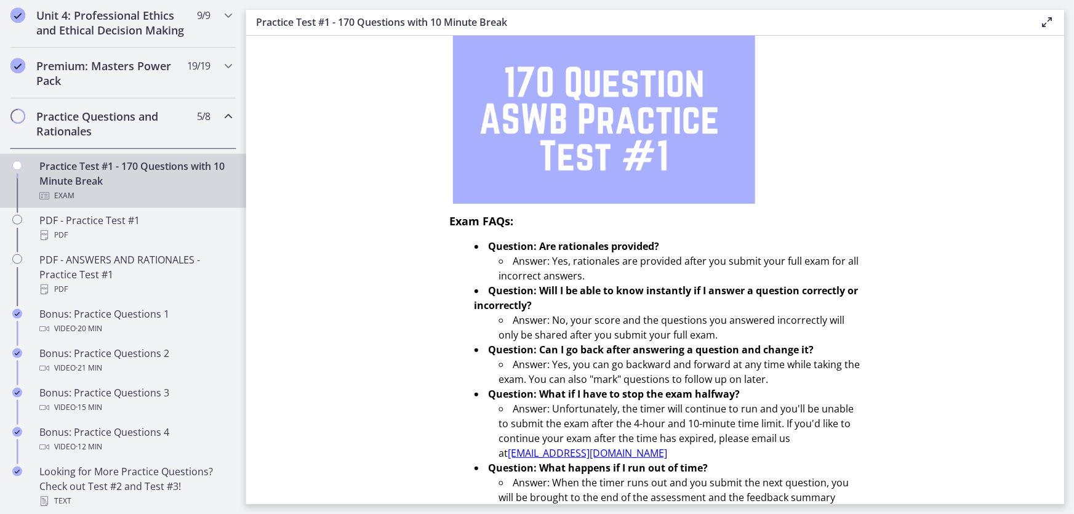
scroll to position [356, 0]
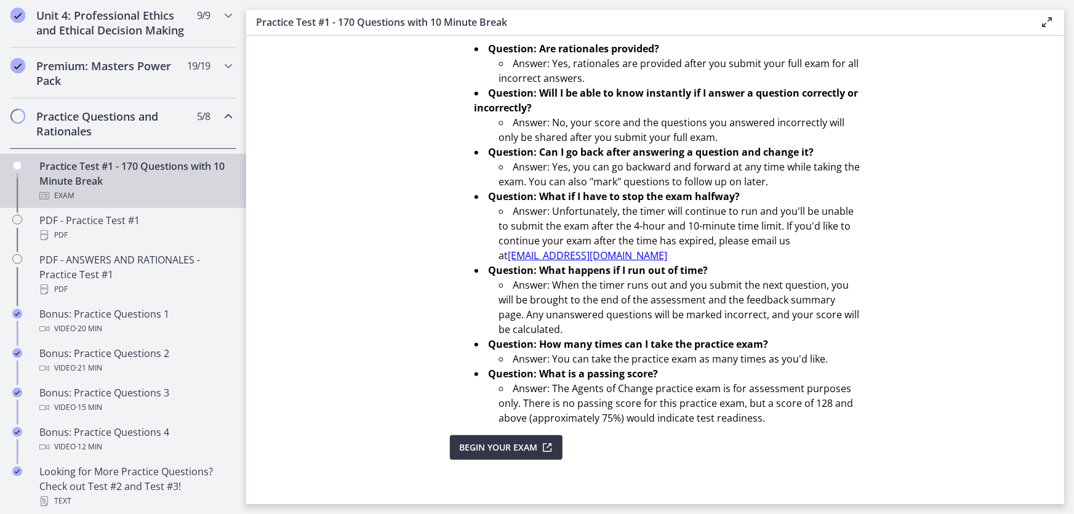
click at [510, 446] on span "Begin Your Exam" at bounding box center [499, 447] width 78 height 15
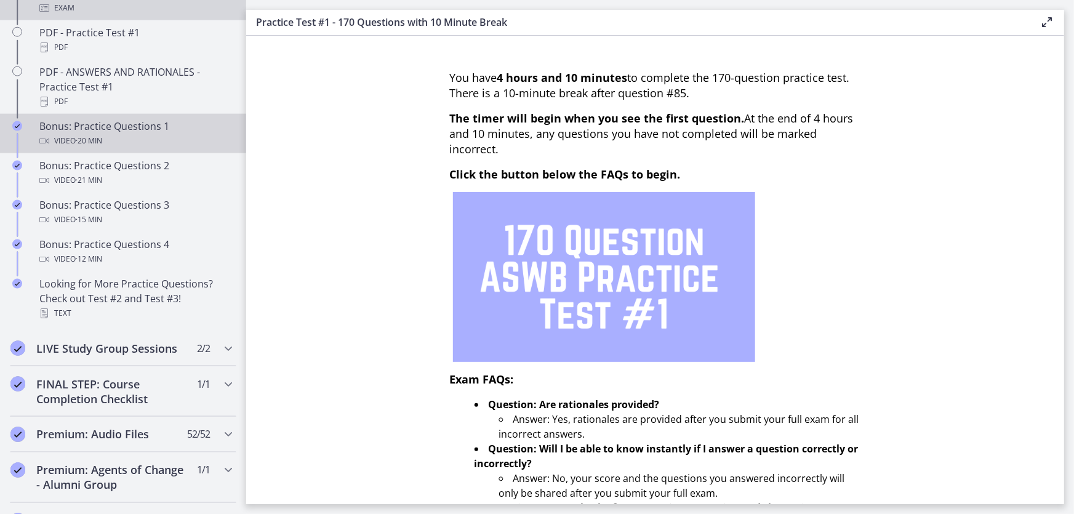
scroll to position [783, 0]
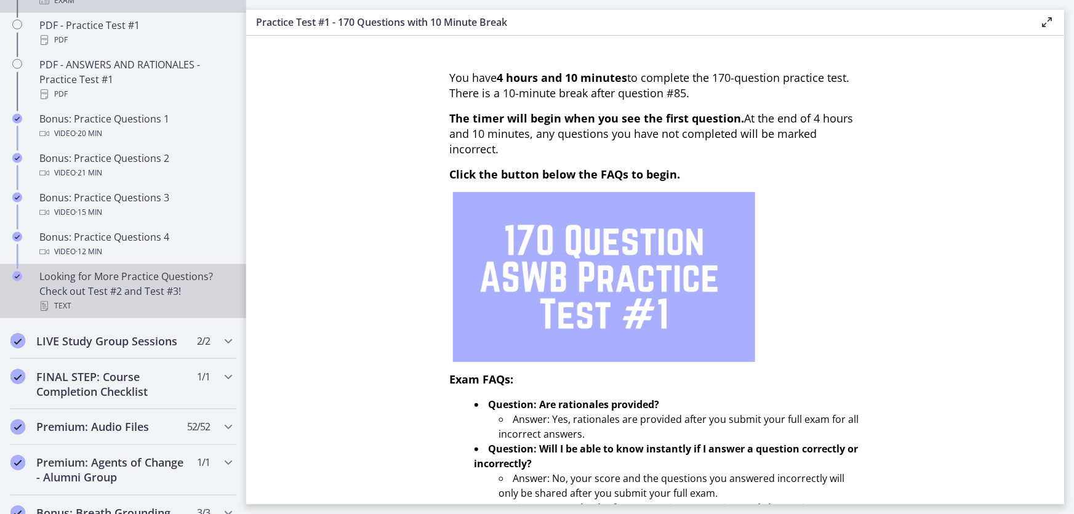
click at [104, 313] on div "Text" at bounding box center [135, 306] width 192 height 15
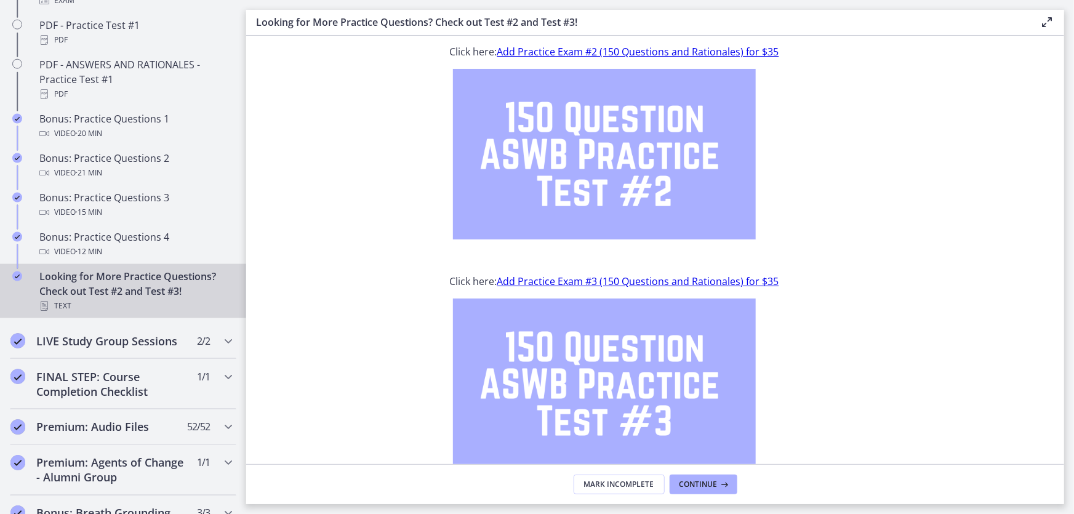
scroll to position [52, 0]
